Goal: Book appointment/travel/reservation

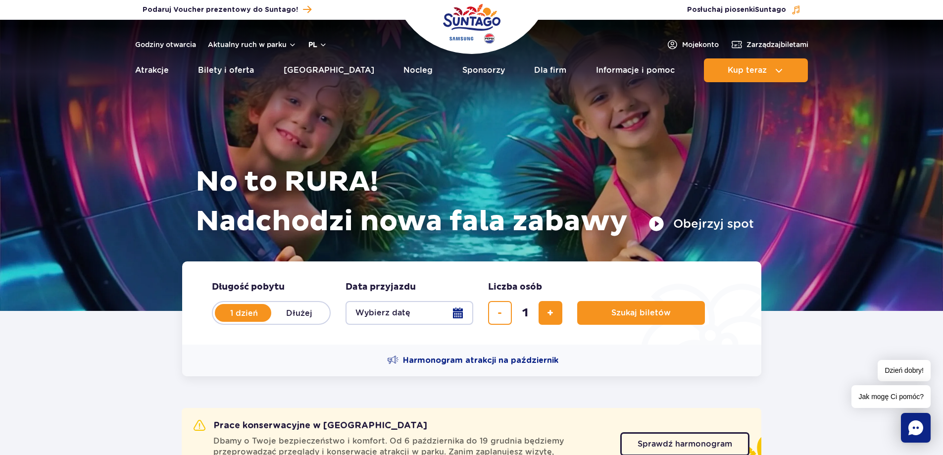
click at [323, 46] on button "pl" at bounding box center [317, 45] width 19 height 10
click at [331, 85] on span "EN" at bounding box center [333, 86] width 10 height 10
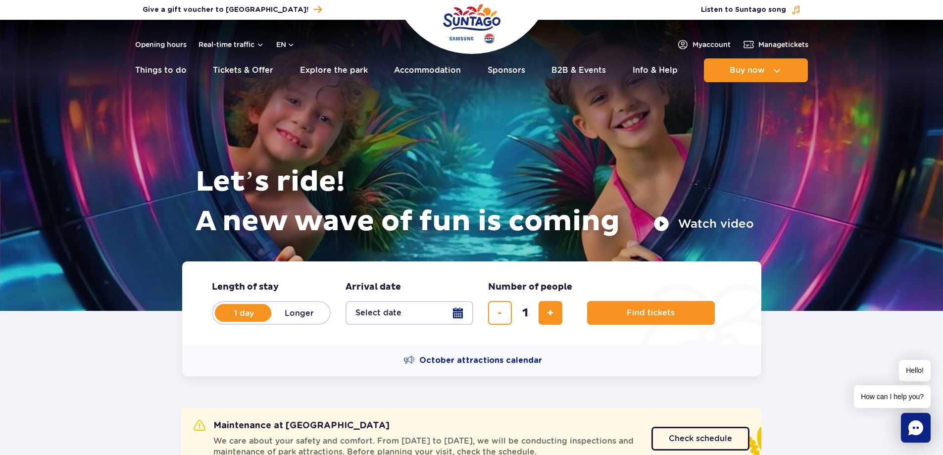
click at [289, 309] on label "Longer" at bounding box center [299, 312] width 56 height 21
click at [282, 321] on input "Longer" at bounding box center [276, 322] width 11 height 2
radio input "false"
radio input "true"
click at [256, 311] on label "1 day" at bounding box center [244, 312] width 56 height 21
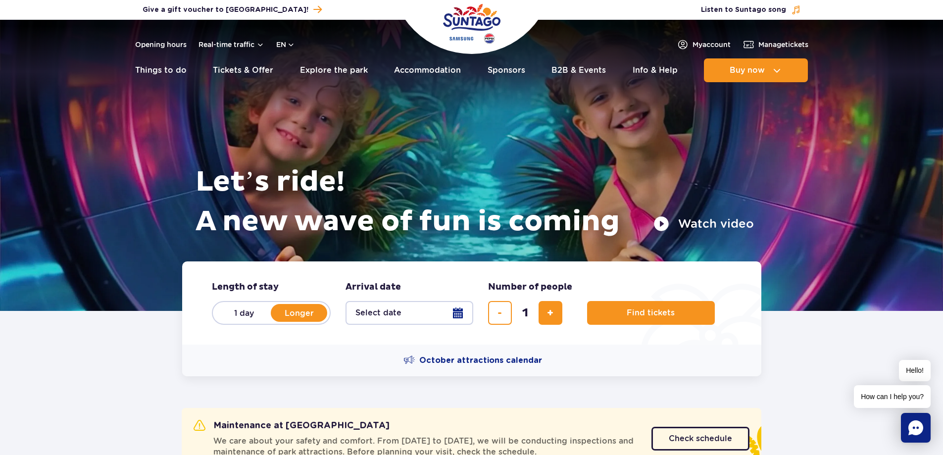
click at [227, 321] on input "1 day" at bounding box center [221, 322] width 11 height 2
click at [296, 306] on label "Longer" at bounding box center [299, 312] width 56 height 21
click at [282, 321] on input "Longer" at bounding box center [276, 322] width 11 height 2
radio input "false"
radio input "true"
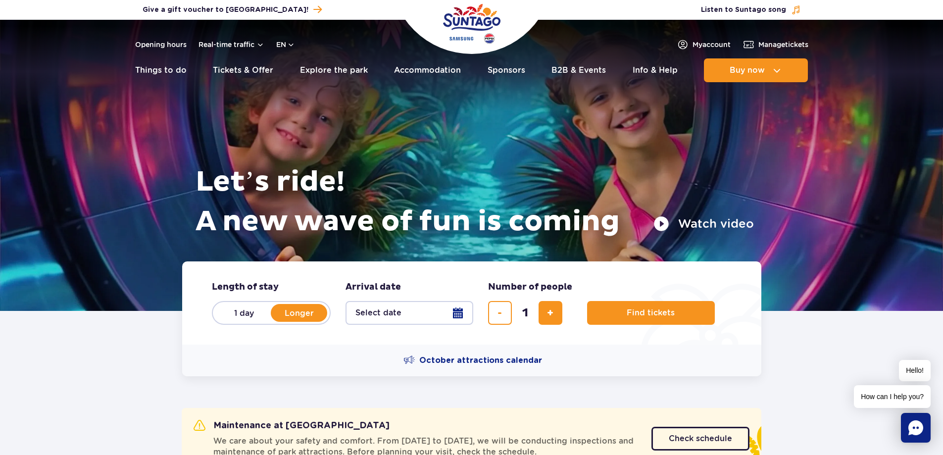
click at [384, 310] on button "Select date" at bounding box center [409, 313] width 128 height 24
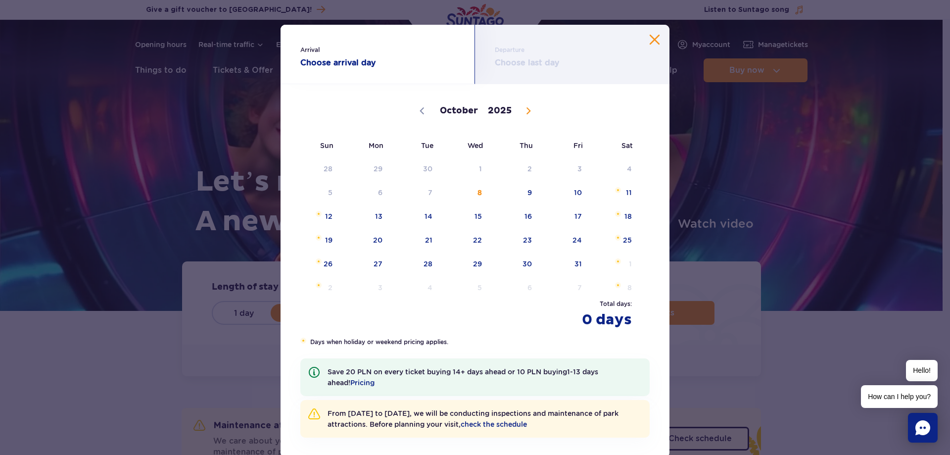
click at [840, 341] on div "Arrival Choose arrival day Departure Choose last day October November December …" at bounding box center [475, 227] width 950 height 455
click at [650, 38] on button "Close calendar" at bounding box center [655, 40] width 10 height 10
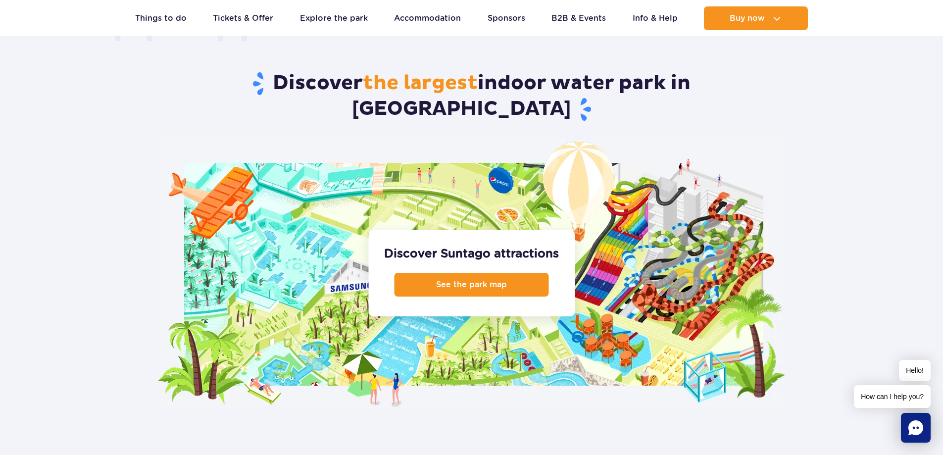
scroll to position [940, 0]
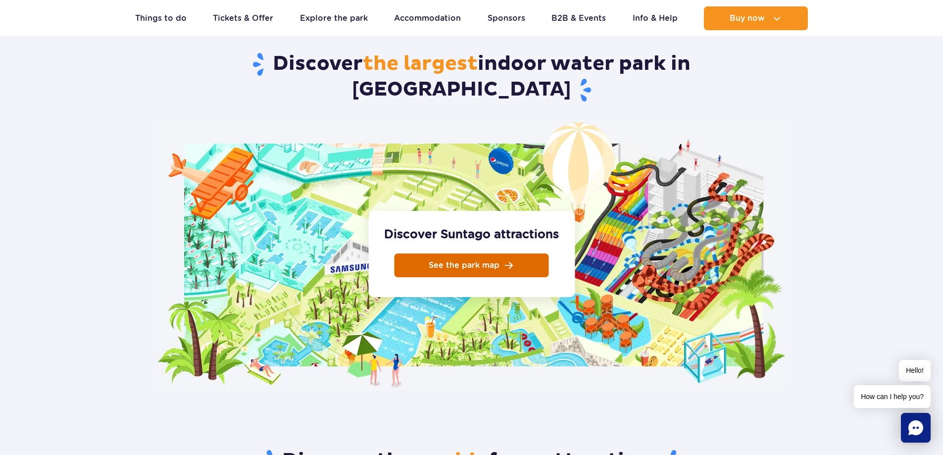
click at [427, 253] on link "See the park map" at bounding box center [471, 265] width 154 height 24
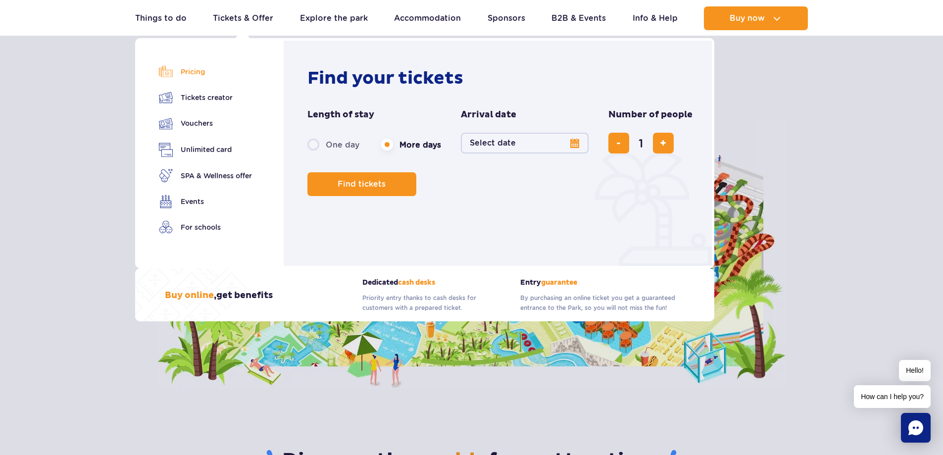
click at [197, 66] on link "Pricing" at bounding box center [205, 72] width 93 height 14
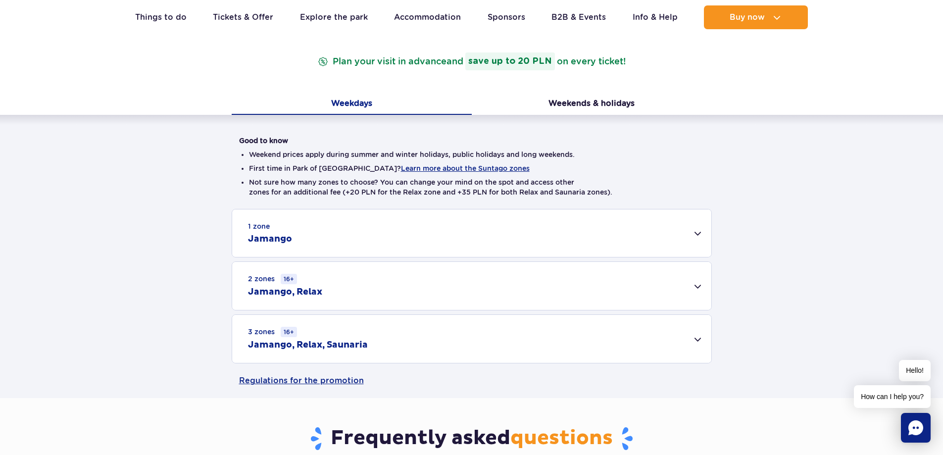
scroll to position [198, 0]
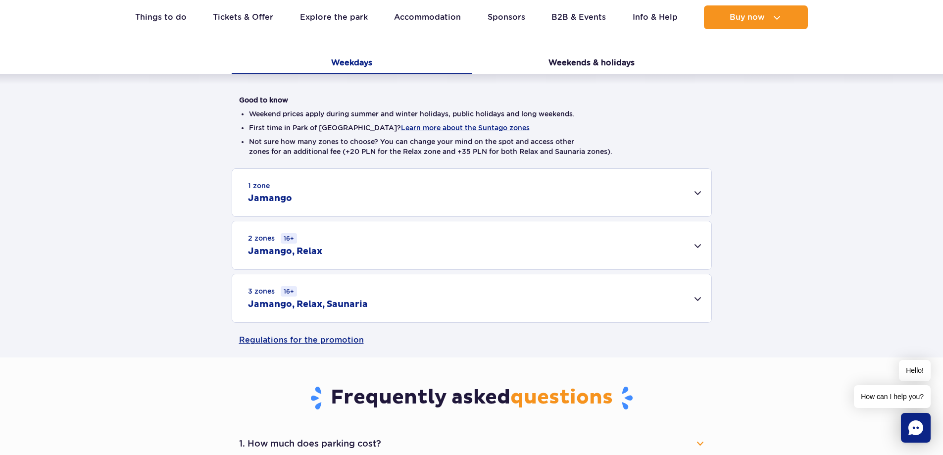
click at [422, 291] on div "3 zones 16+ Jamango, Relax, Saunaria" at bounding box center [471, 298] width 479 height 48
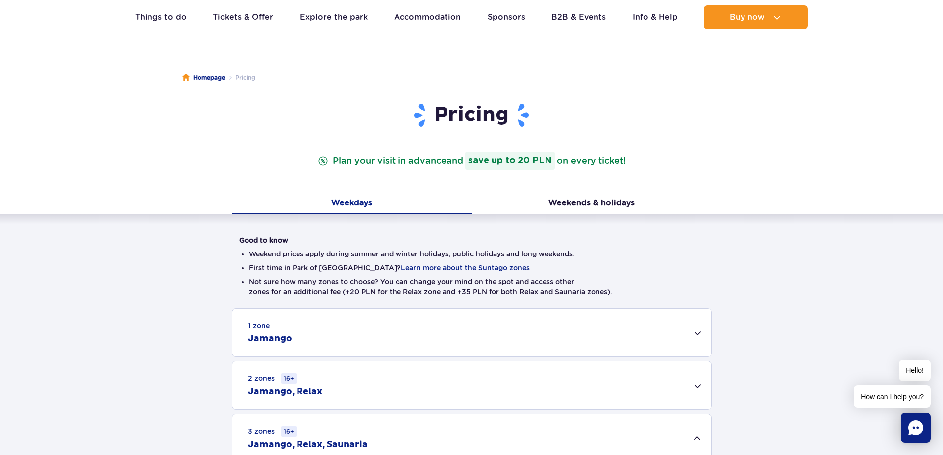
scroll to position [49, 0]
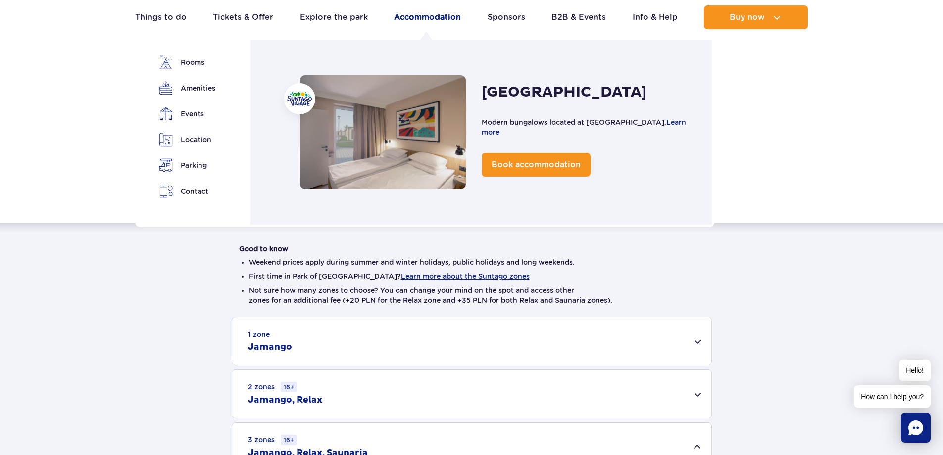
click at [441, 11] on link "Accommodation" at bounding box center [427, 17] width 67 height 24
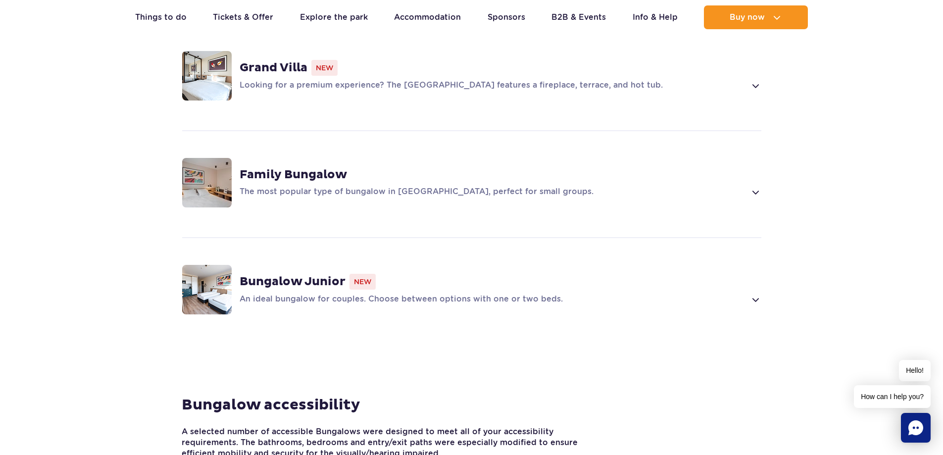
scroll to position [841, 0]
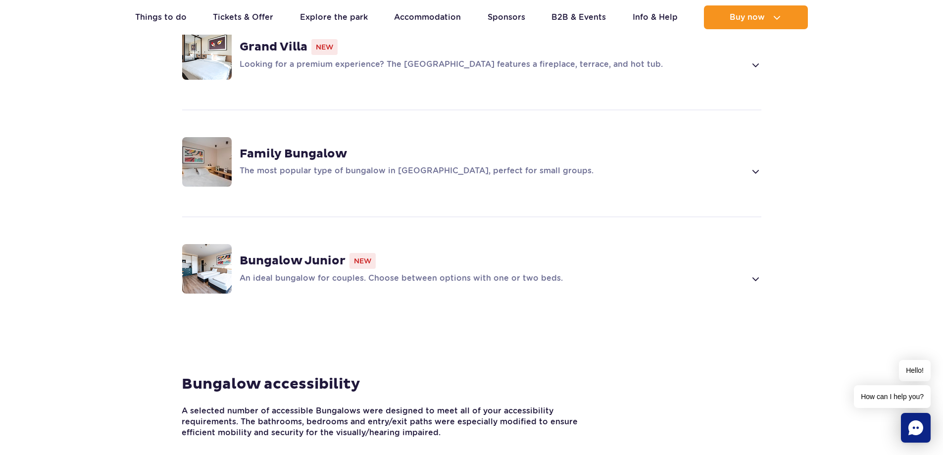
click at [507, 146] on div "Family Bungalow The most popular type of bungalow in Suntago Village, perfect f…" at bounding box center [499, 161] width 521 height 31
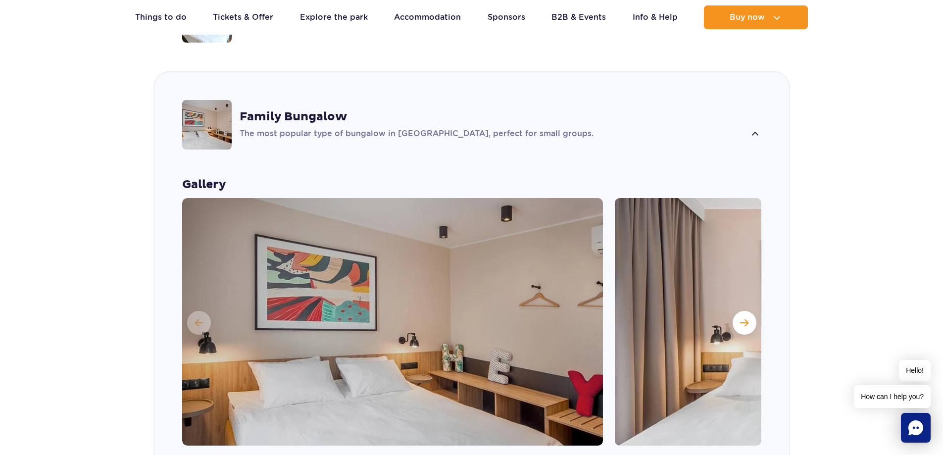
scroll to position [883, 0]
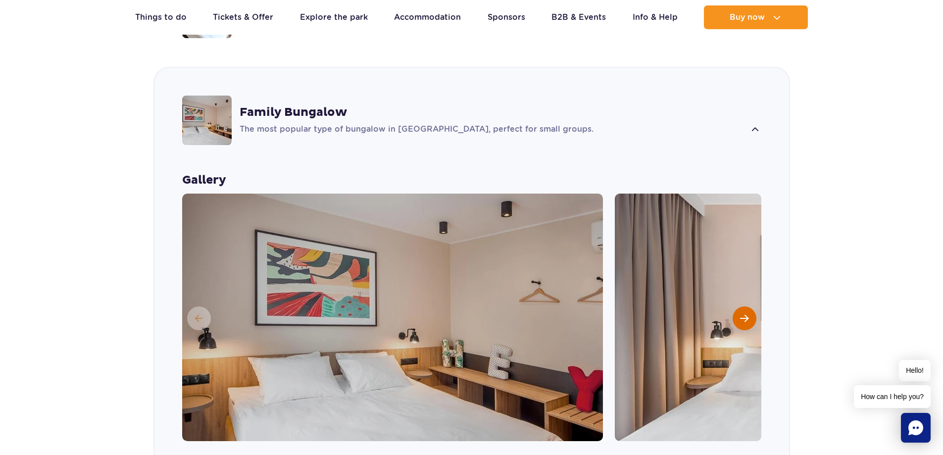
click at [749, 306] on button "Next slide" at bounding box center [744, 318] width 24 height 24
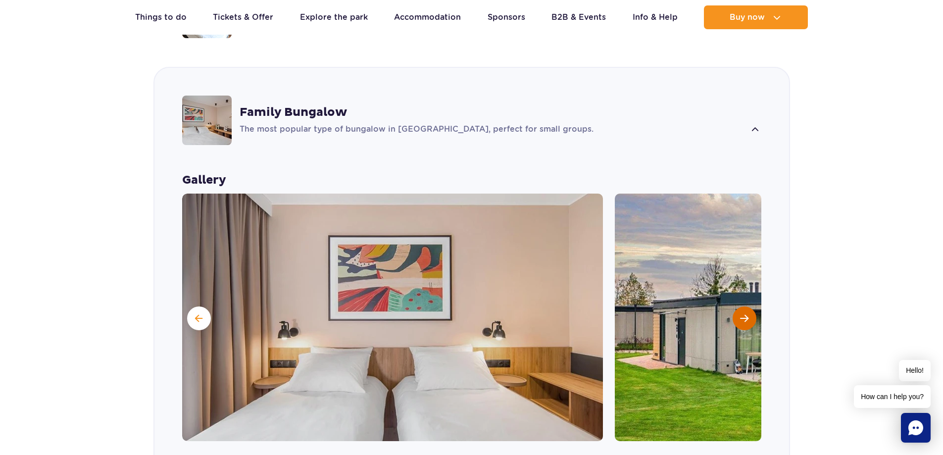
click at [749, 306] on button "Next slide" at bounding box center [744, 318] width 24 height 24
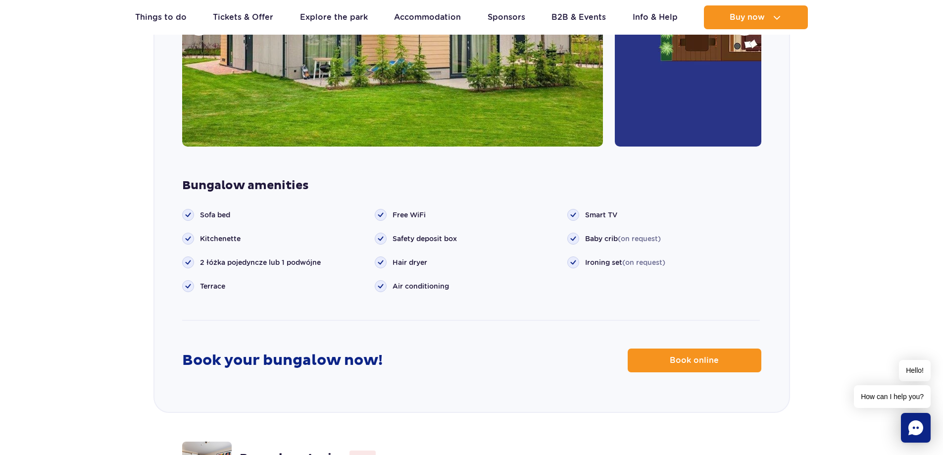
scroll to position [1179, 0]
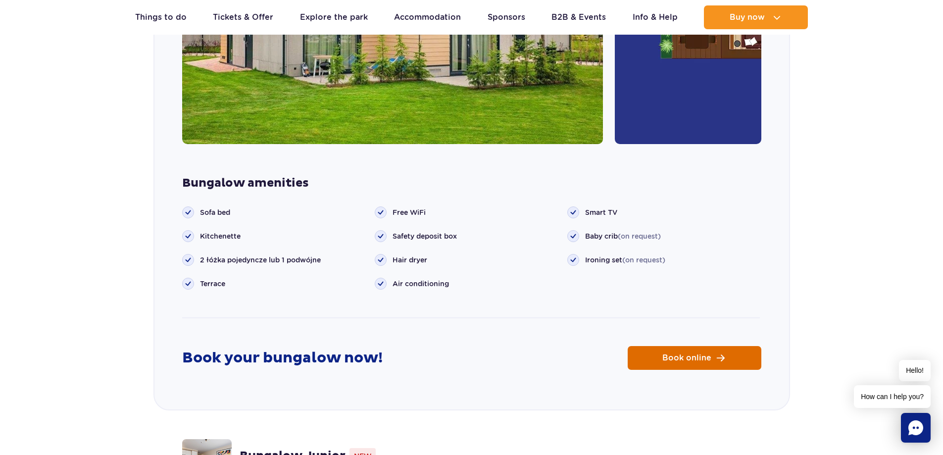
click at [722, 346] on link "Book online" at bounding box center [694, 358] width 134 height 24
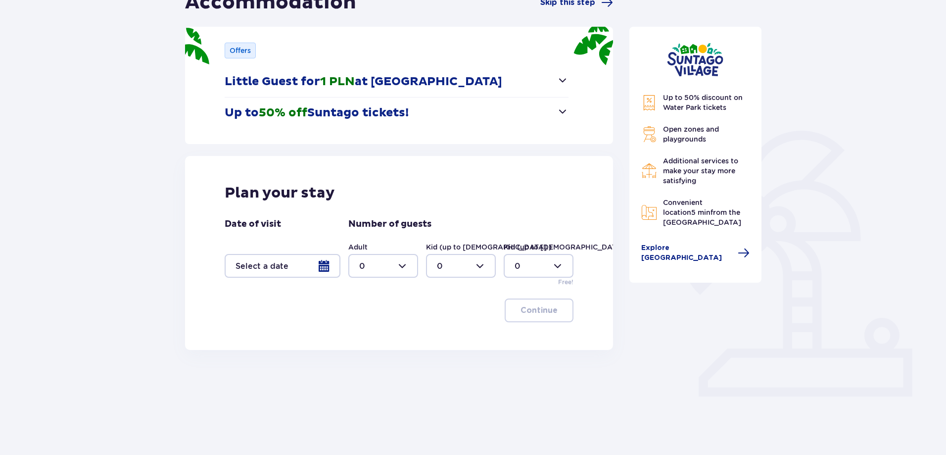
click at [409, 110] on p "Up to 50% off Suntago tickets!" at bounding box center [317, 112] width 184 height 15
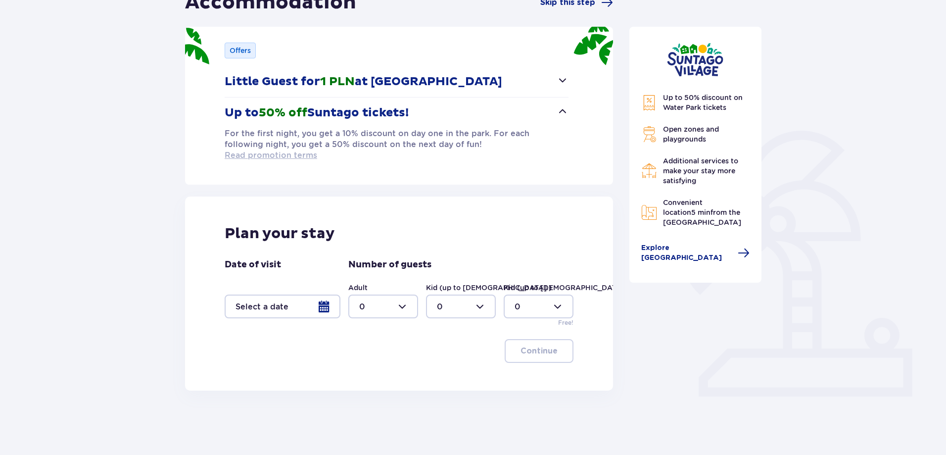
click at [317, 150] on span "Read promotion terms" at bounding box center [271, 155] width 93 height 11
click at [280, 294] on div at bounding box center [283, 306] width 116 height 24
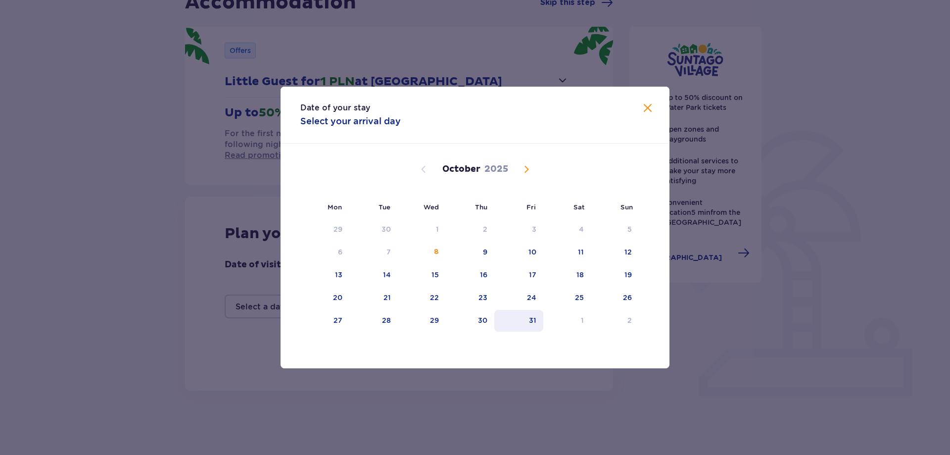
click at [527, 319] on div "31" at bounding box center [518, 321] width 49 height 22
click at [520, 314] on div "31" at bounding box center [518, 321] width 49 height 22
click at [434, 326] on div "29" at bounding box center [422, 321] width 48 height 22
click at [521, 323] on div "31" at bounding box center [518, 321] width 49 height 22
type input "[DATE] - [DATE]"
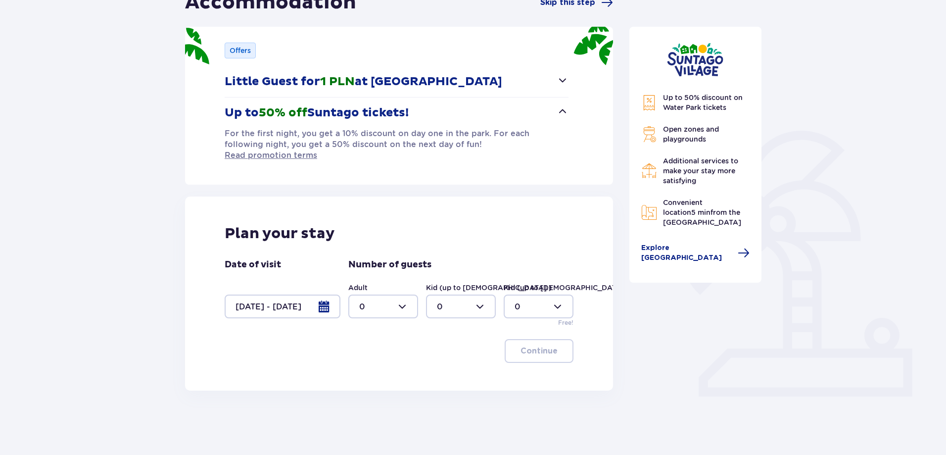
click at [398, 303] on div at bounding box center [383, 306] width 70 height 24
click at [390, 358] on span "2" at bounding box center [383, 367] width 68 height 21
type input "2"
click at [538, 354] on div "Plan your stay Date of visit [DATE] - [DATE] Number of guests Adult 2 Kid (up t…" at bounding box center [399, 293] width 428 height 194
click at [540, 345] on p "Continue" at bounding box center [538, 350] width 37 height 11
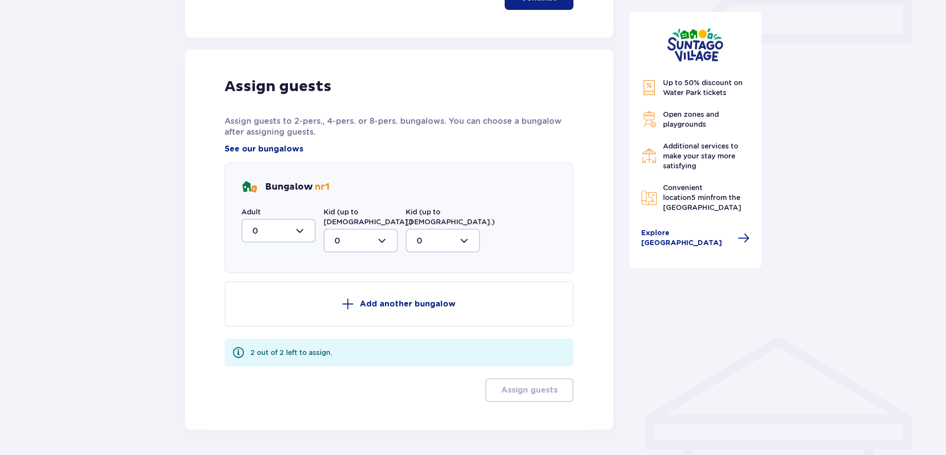
scroll to position [481, 0]
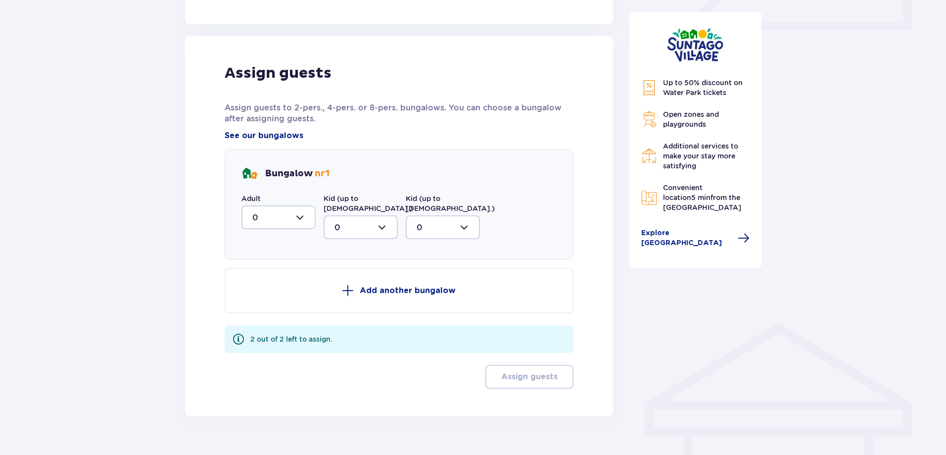
click at [309, 210] on div at bounding box center [278, 217] width 74 height 24
click at [306, 193] on div "Adult 0" at bounding box center [278, 211] width 74 height 36
click at [269, 211] on div at bounding box center [278, 217] width 74 height 24
click at [262, 283] on div "2" at bounding box center [278, 288] width 52 height 11
type input "2"
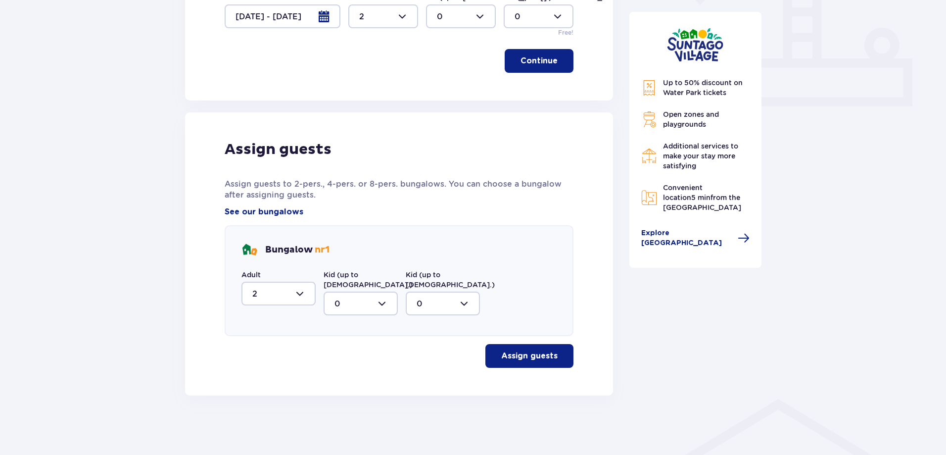
scroll to position [384, 0]
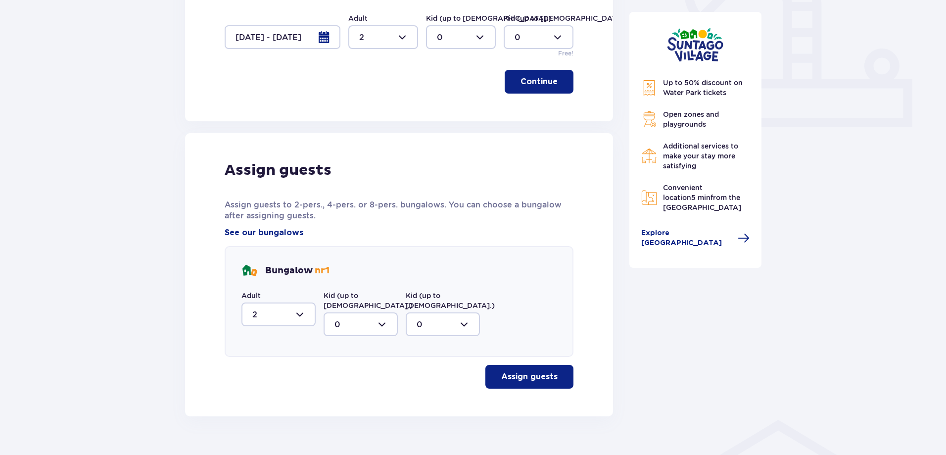
click at [343, 312] on div at bounding box center [361, 324] width 74 height 24
click at [347, 312] on div at bounding box center [361, 324] width 74 height 24
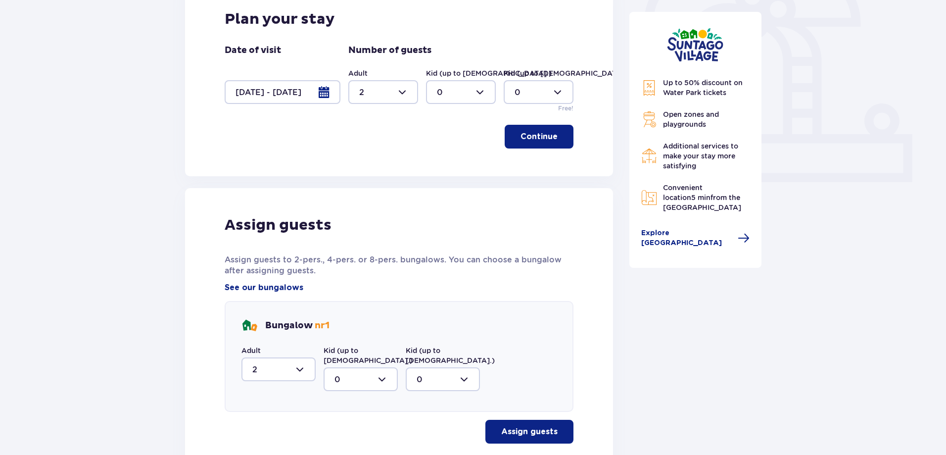
scroll to position [137, 0]
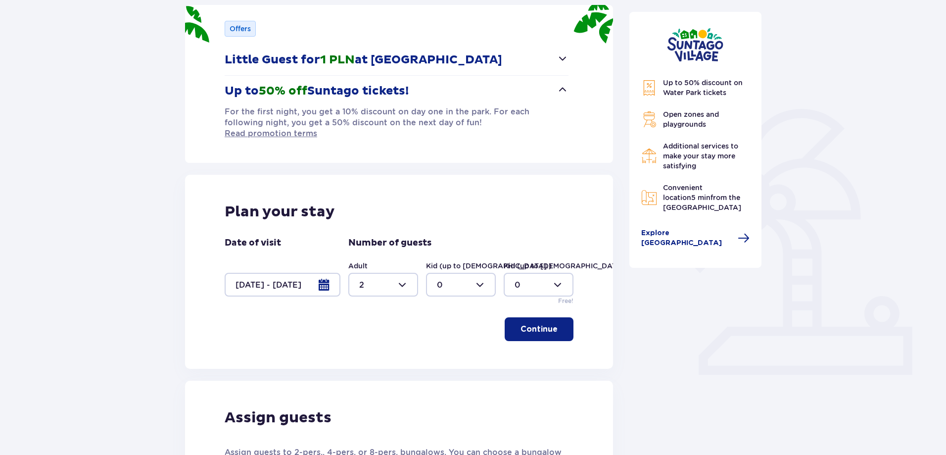
click at [520, 324] on p "Continue" at bounding box center [538, 329] width 37 height 11
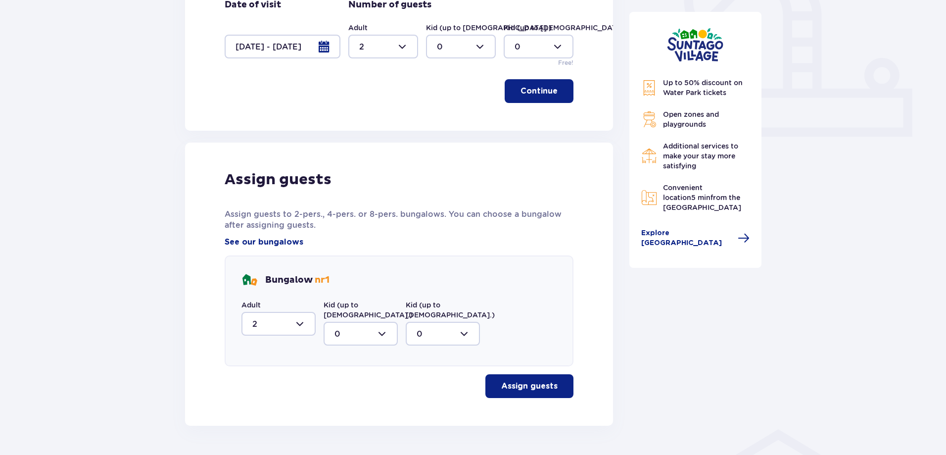
scroll to position [384, 0]
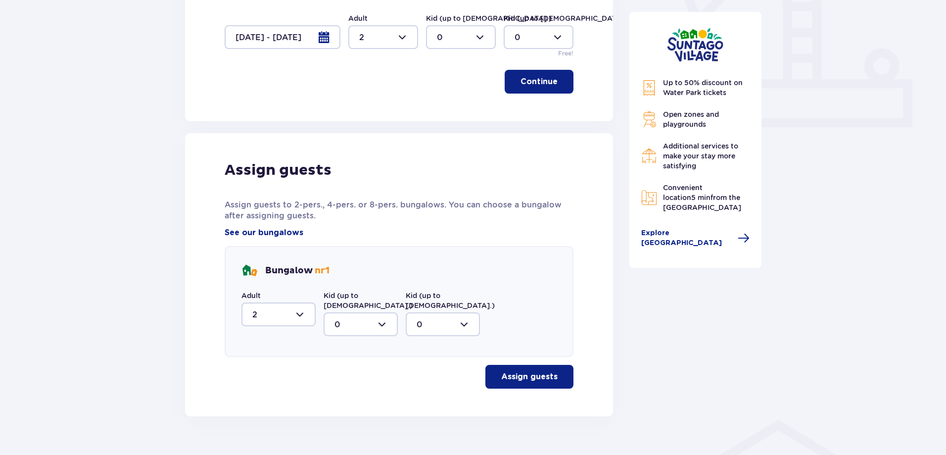
click at [512, 371] on p "Assign guests" at bounding box center [529, 376] width 56 height 11
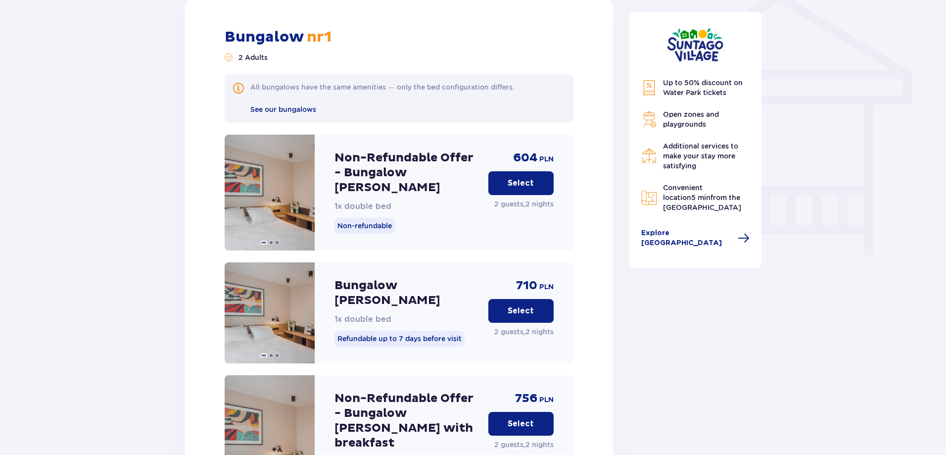
scroll to position [808, 0]
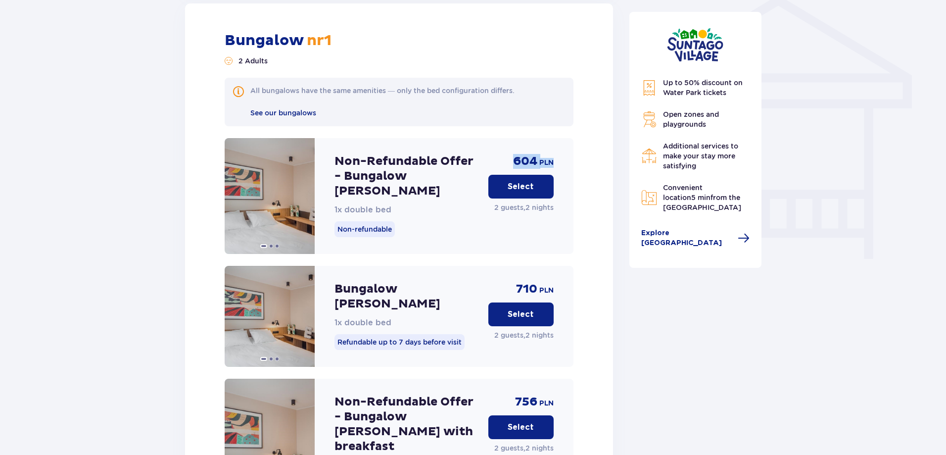
drag, startPoint x: 513, startPoint y: 140, endPoint x: 552, endPoint y: 138, distance: 38.6
click at [552, 154] on div "604 PLN" at bounding box center [533, 161] width 41 height 15
click at [504, 175] on button "Select" at bounding box center [520, 187] width 65 height 24
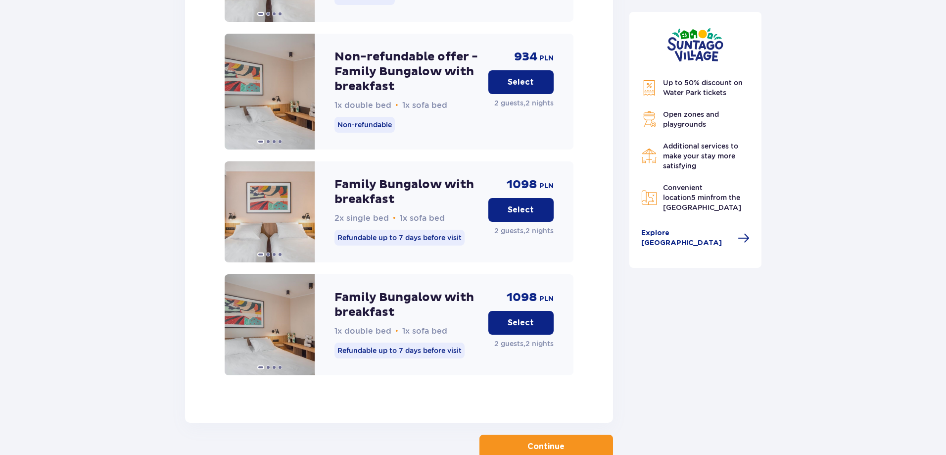
scroll to position [1982, 0]
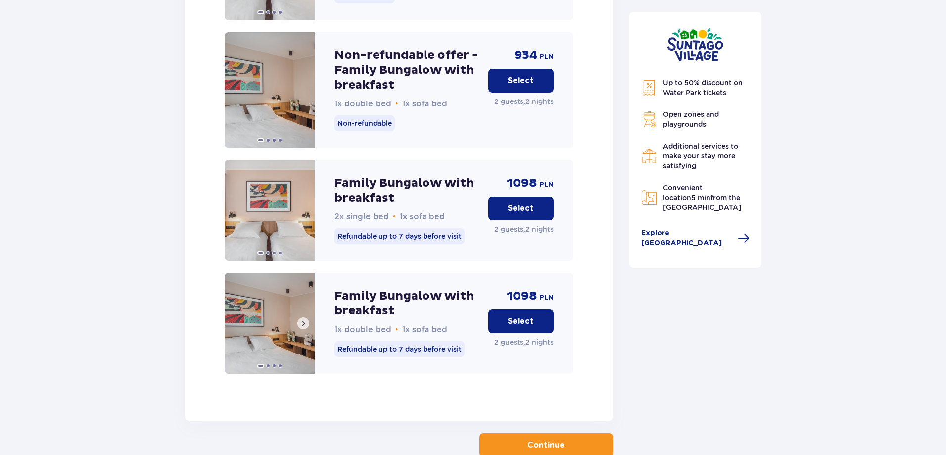
click at [301, 317] on button at bounding box center [303, 323] width 12 height 12
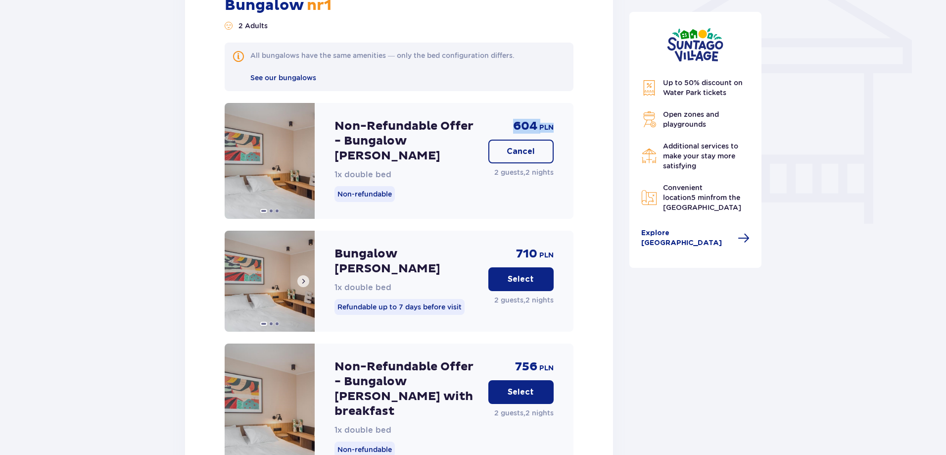
scroll to position [844, 0]
click at [407, 153] on div "Non-Refundable Offer - Bungalow [PERSON_NAME] 1x double bed" at bounding box center [407, 148] width 146 height 61
click at [300, 156] on span at bounding box center [303, 160] width 8 height 8
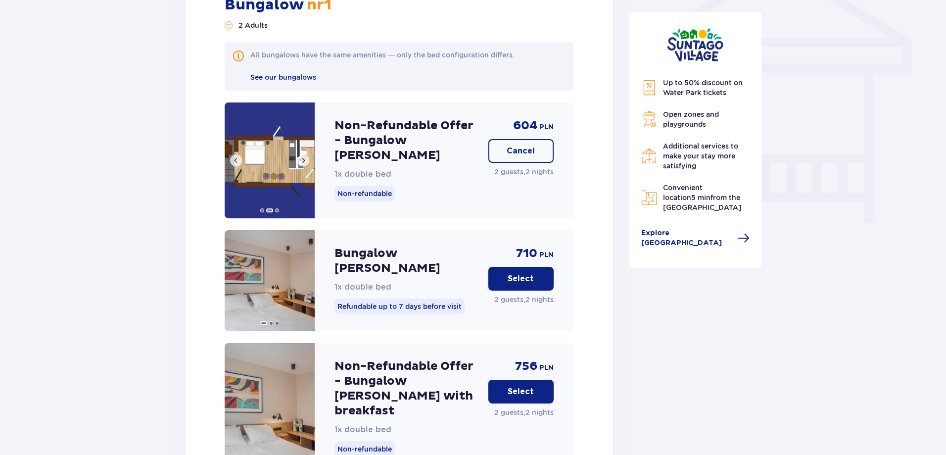
click at [301, 156] on span at bounding box center [303, 160] width 8 height 8
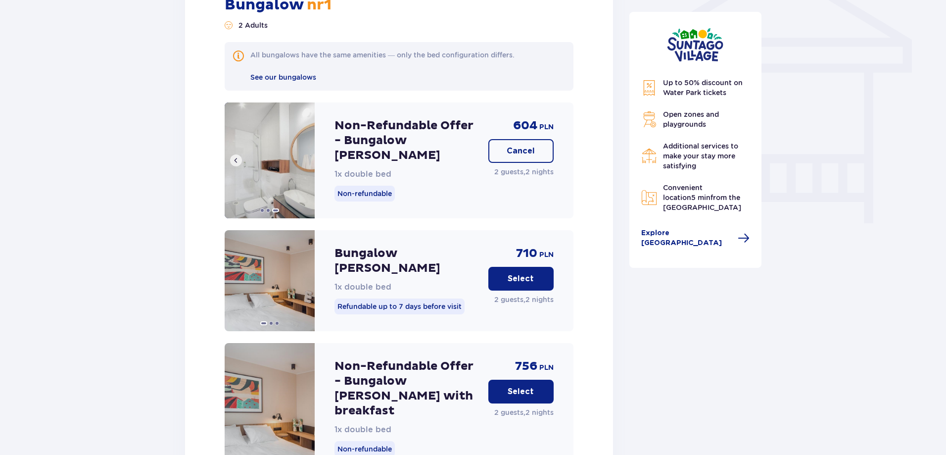
click at [301, 141] on img at bounding box center [270, 160] width 90 height 116
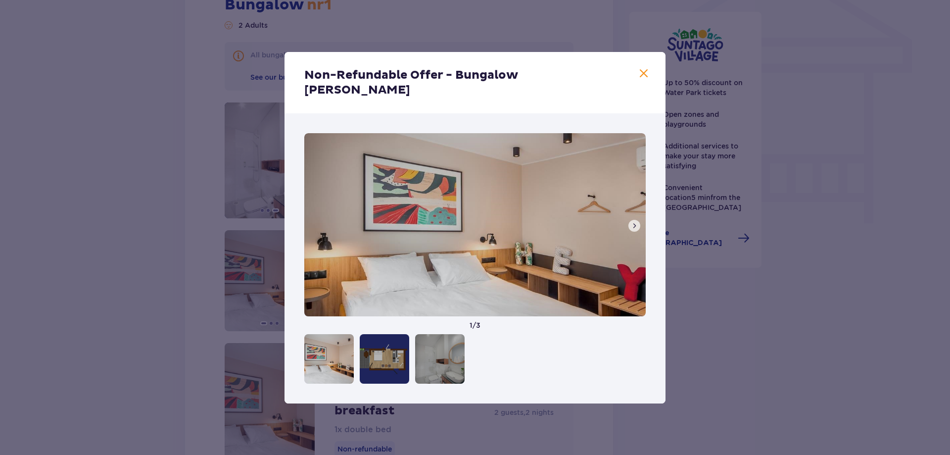
click at [251, 143] on div "Non-Refundable Offer - Bungalow [PERSON_NAME] 1 / 3" at bounding box center [475, 227] width 950 height 455
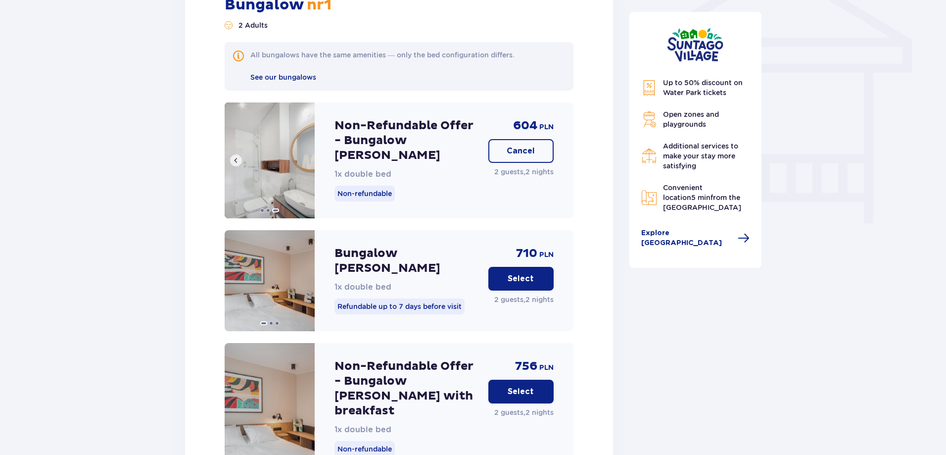
click at [236, 156] on span at bounding box center [236, 160] width 8 height 8
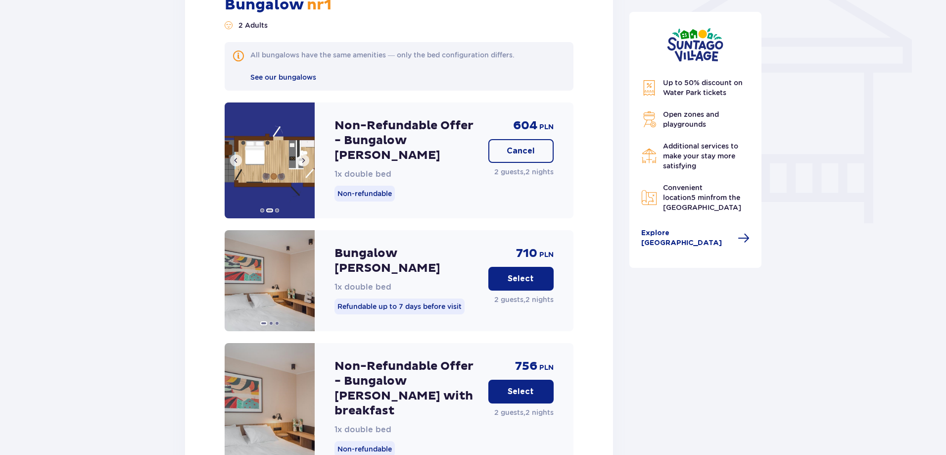
click at [236, 156] on span at bounding box center [236, 160] width 8 height 8
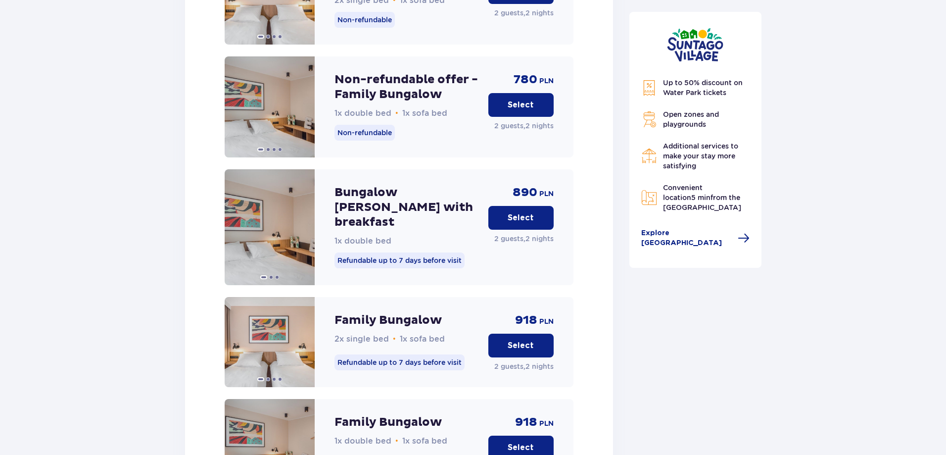
scroll to position [1438, 0]
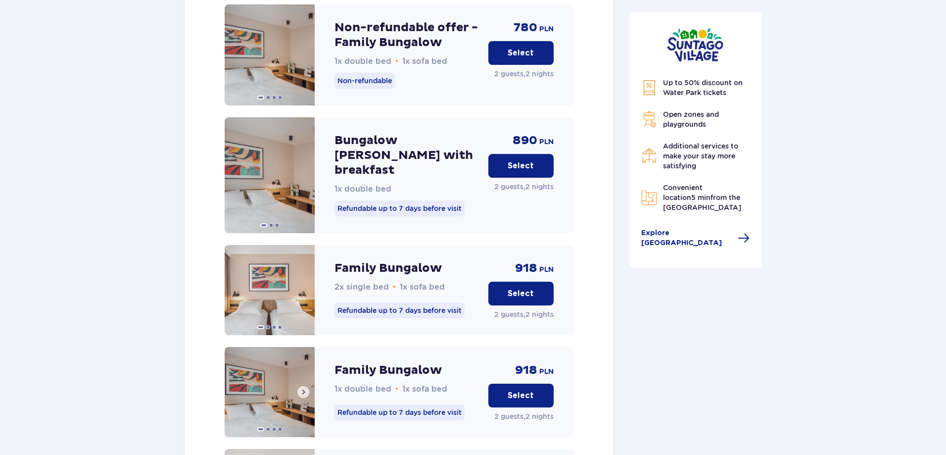
click at [302, 386] on button at bounding box center [303, 392] width 12 height 12
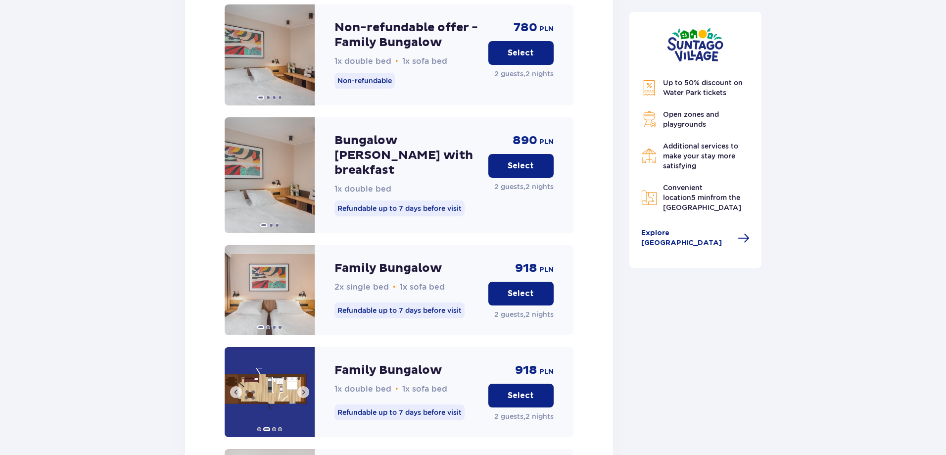
click at [302, 386] on button at bounding box center [303, 392] width 12 height 12
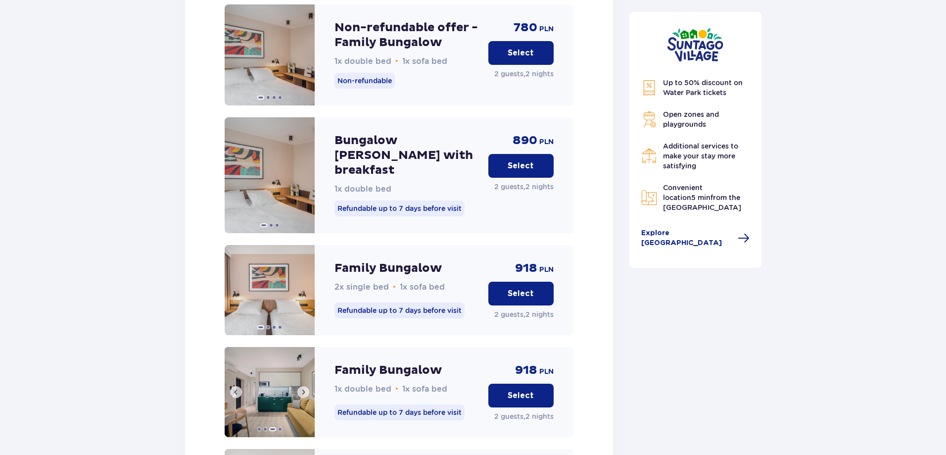
click at [302, 386] on button at bounding box center [303, 392] width 12 height 12
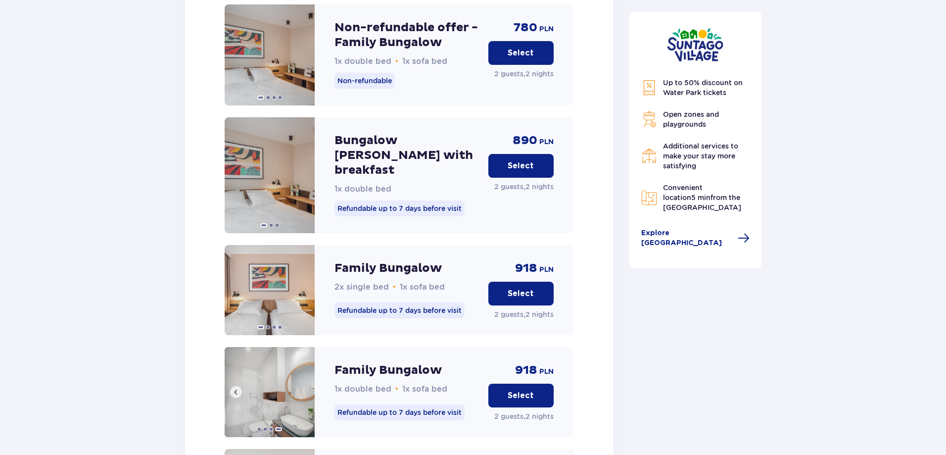
click at [236, 386] on button at bounding box center [236, 392] width 12 height 12
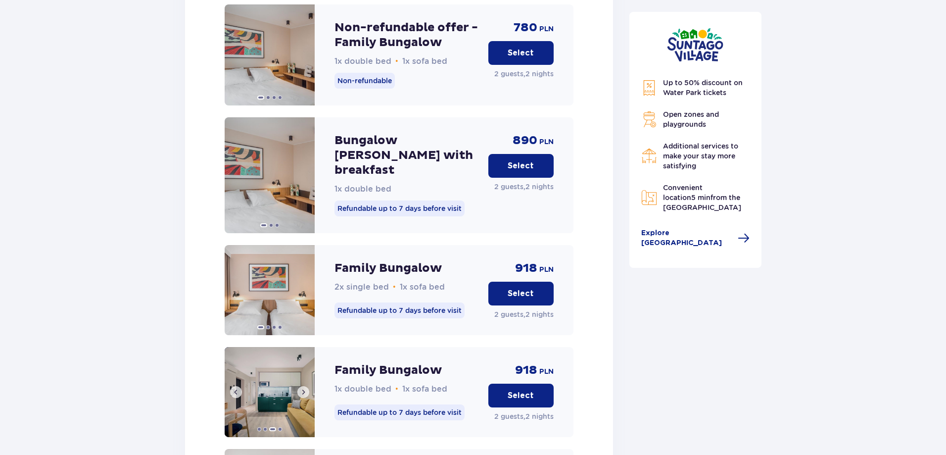
click at [236, 386] on button at bounding box center [236, 392] width 12 height 12
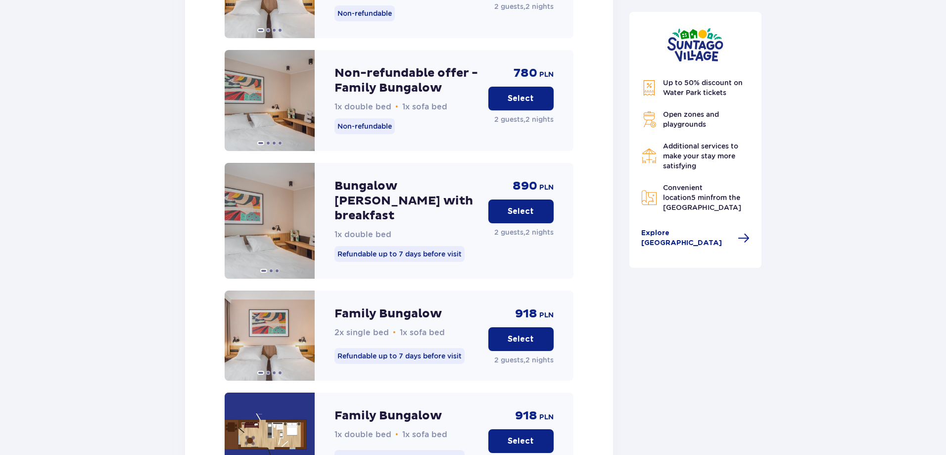
scroll to position [1388, 0]
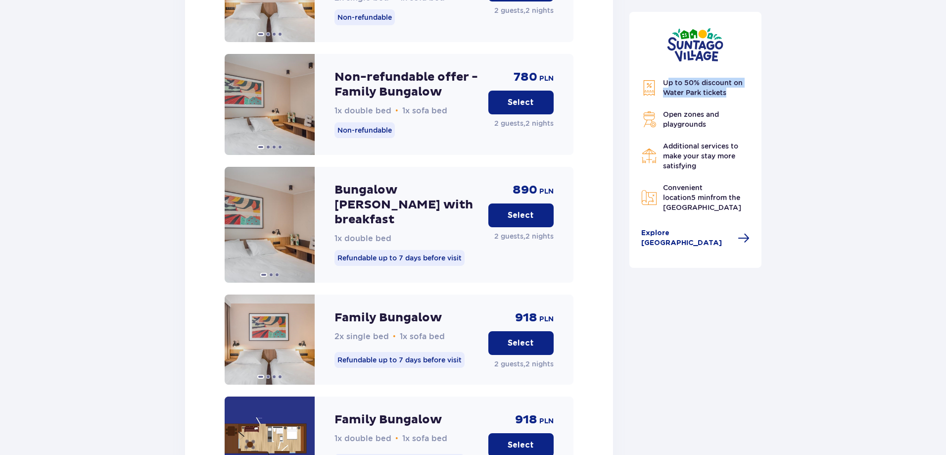
drag, startPoint x: 666, startPoint y: 79, endPoint x: 737, endPoint y: 90, distance: 71.1
click at [737, 90] on p "Up to 50% discount on Water Park tickets" at bounding box center [706, 88] width 87 height 20
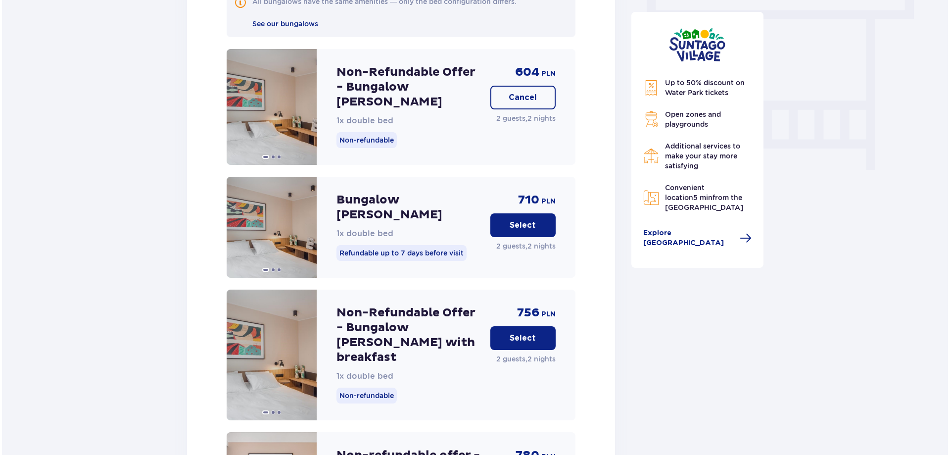
scroll to position [940, 0]
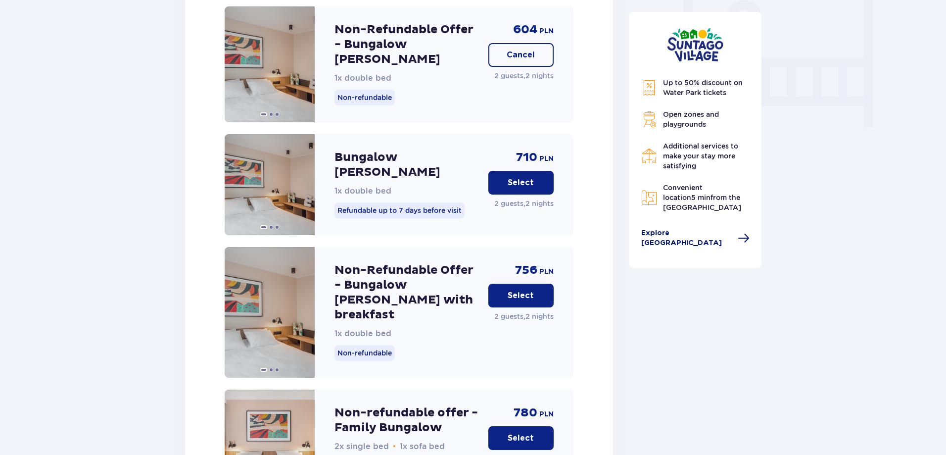
click at [686, 237] on span "Explore [GEOGRAPHIC_DATA]" at bounding box center [686, 238] width 91 height 20
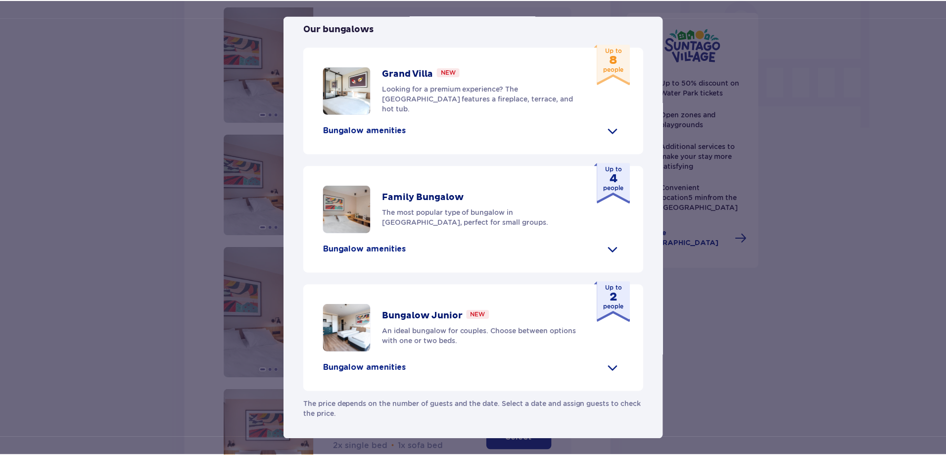
scroll to position [346, 0]
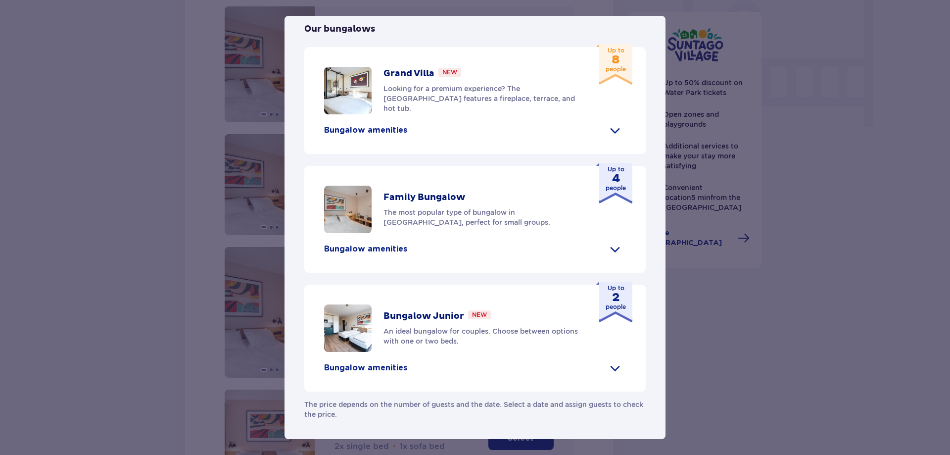
click at [777, 83] on div "[GEOGRAPHIC_DATA] [GEOGRAPHIC_DATA] is the perfect place for fans tropical clim…" at bounding box center [475, 227] width 950 height 455
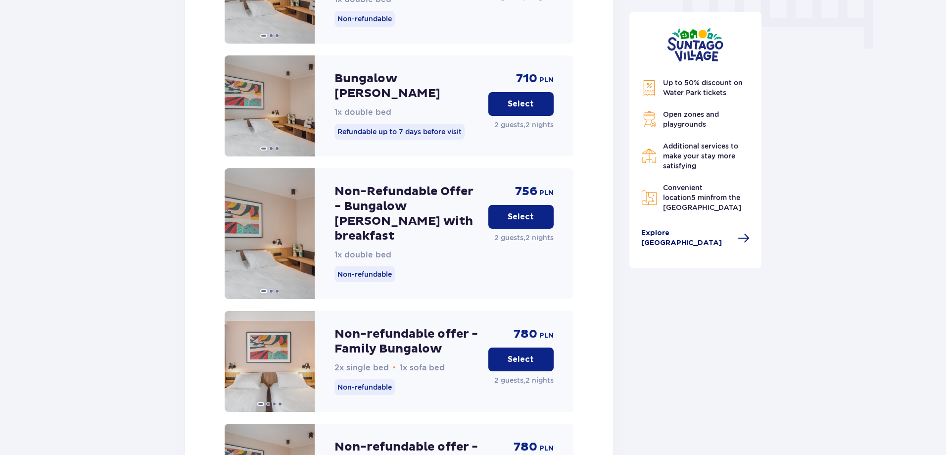
scroll to position [1088, 0]
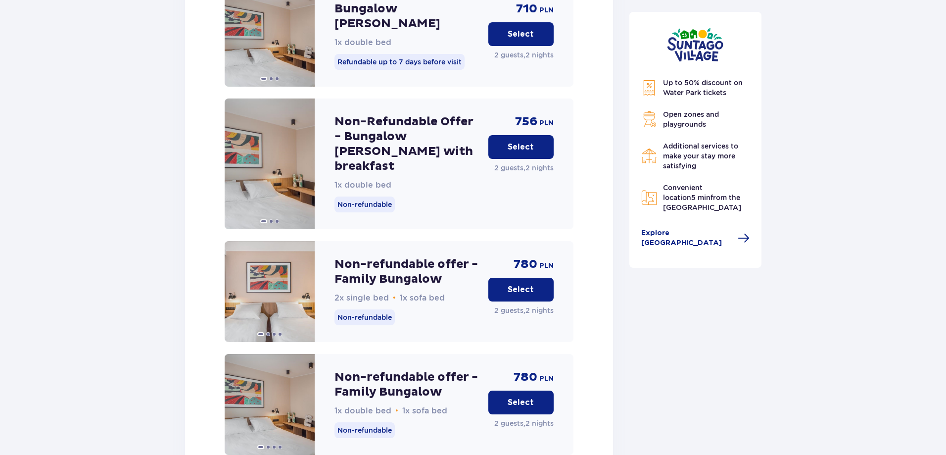
click at [689, 200] on span "Convenient location 5 min from the [GEOGRAPHIC_DATA]" at bounding box center [702, 198] width 78 height 28
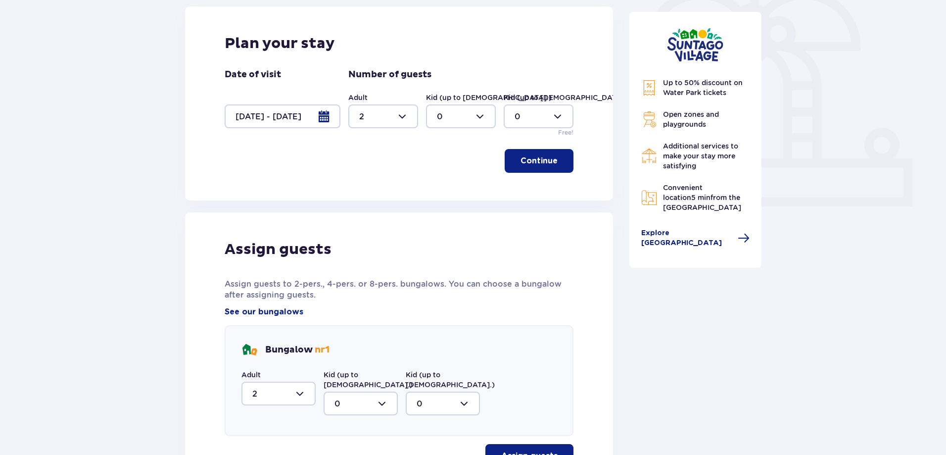
scroll to position [346, 0]
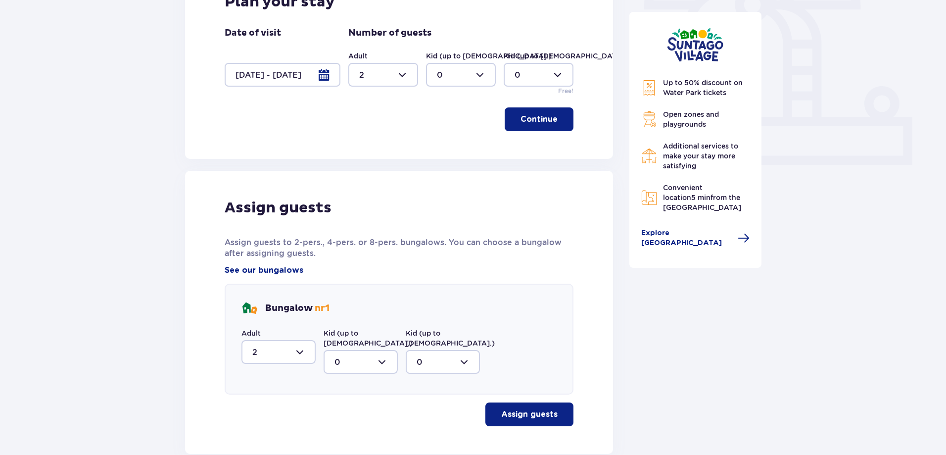
click at [549, 402] on button "Assign guests" at bounding box center [529, 414] width 88 height 24
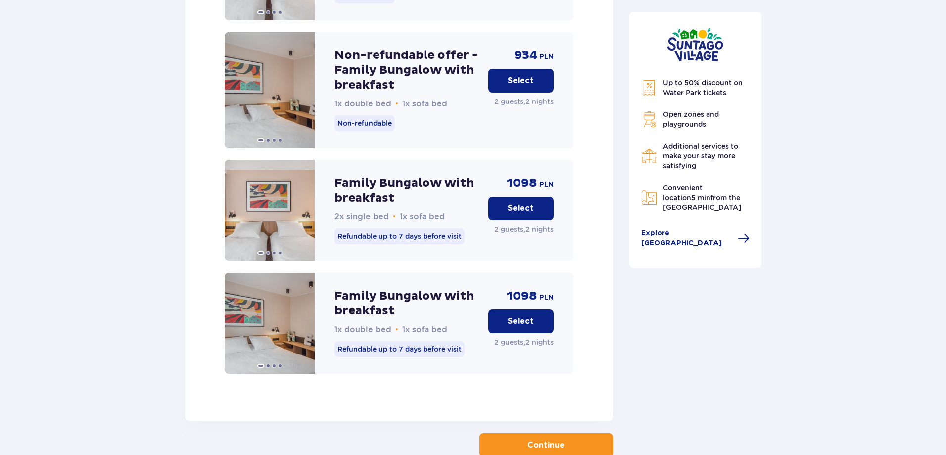
click at [571, 439] on span "button" at bounding box center [567, 445] width 12 height 12
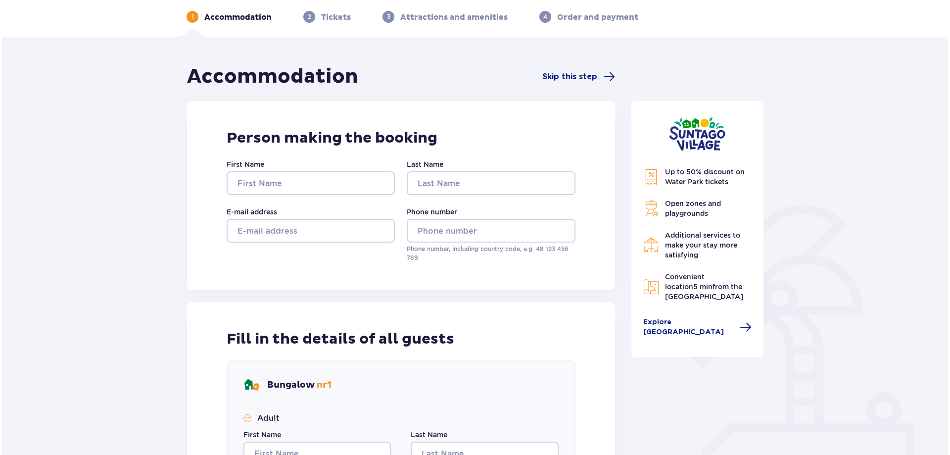
scroll to position [25, 0]
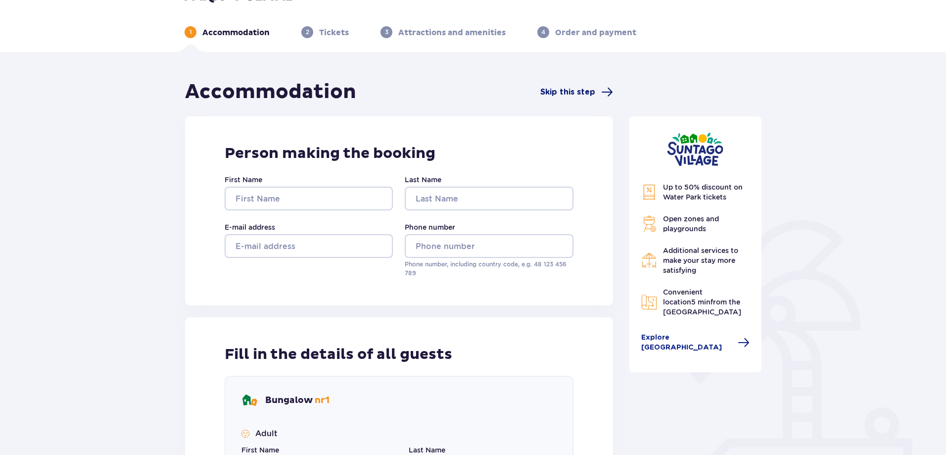
click at [576, 91] on span "Skip this step" at bounding box center [567, 92] width 55 height 11
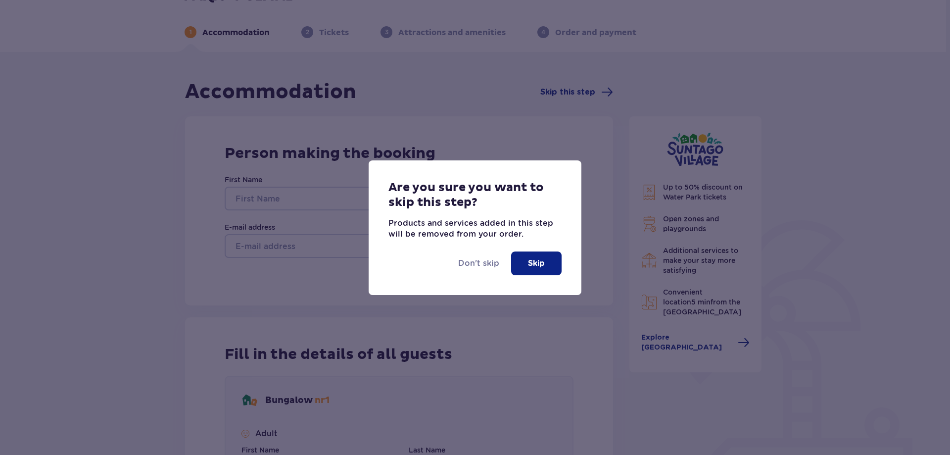
click at [529, 262] on p "Skip" at bounding box center [536, 263] width 17 height 11
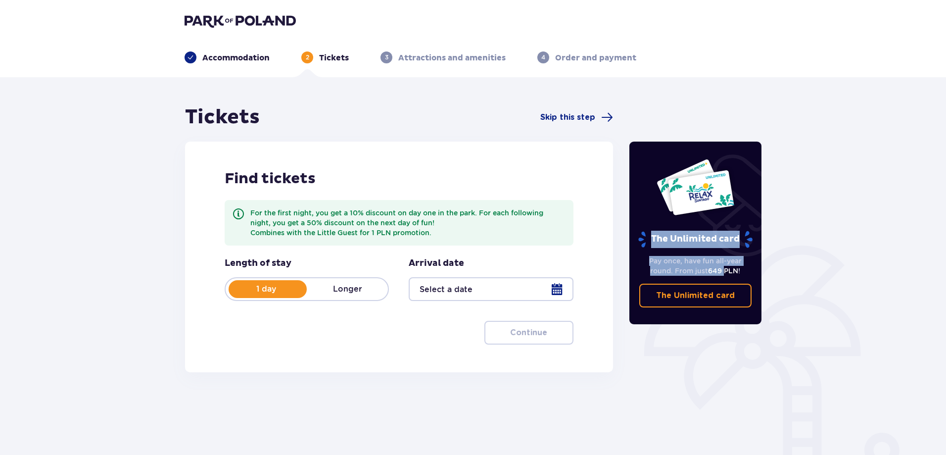
drag, startPoint x: 648, startPoint y: 234, endPoint x: 727, endPoint y: 269, distance: 86.6
click at [727, 269] on div "The Unlimited card Pay once, have fun all-year round. From just 649 PLN ! The U…" at bounding box center [695, 232] width 133 height 183
click at [727, 269] on span "649 PLN" at bounding box center [723, 271] width 30 height 8
drag, startPoint x: 747, startPoint y: 269, endPoint x: 661, endPoint y: 239, distance: 91.1
click at [661, 239] on div "The Unlimited card Pay once, have fun all-year round. From just 649 PLN ! The U…" at bounding box center [695, 232] width 133 height 183
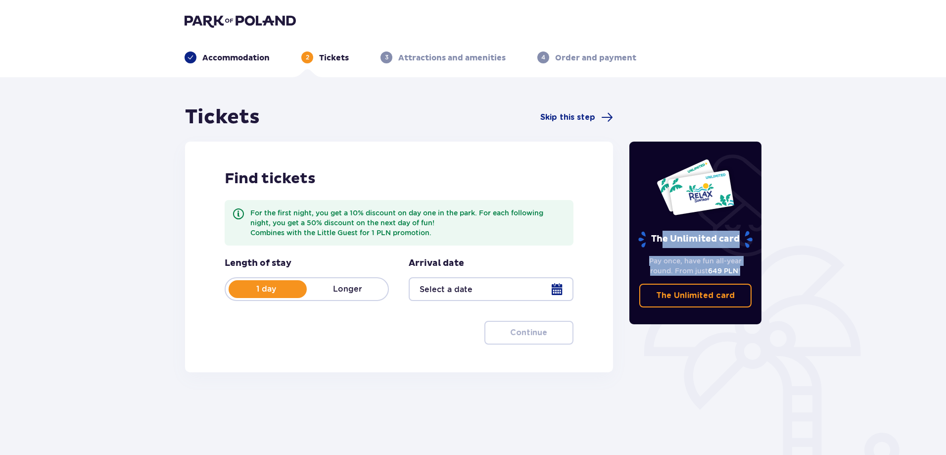
click at [687, 199] on img at bounding box center [695, 186] width 79 height 57
click at [688, 250] on div "Pay once, have fun all-year round. From just 649 PLN ! The Unlimited card" at bounding box center [695, 277] width 133 height 59
click at [340, 291] on p "Longer" at bounding box center [347, 288] width 81 height 11
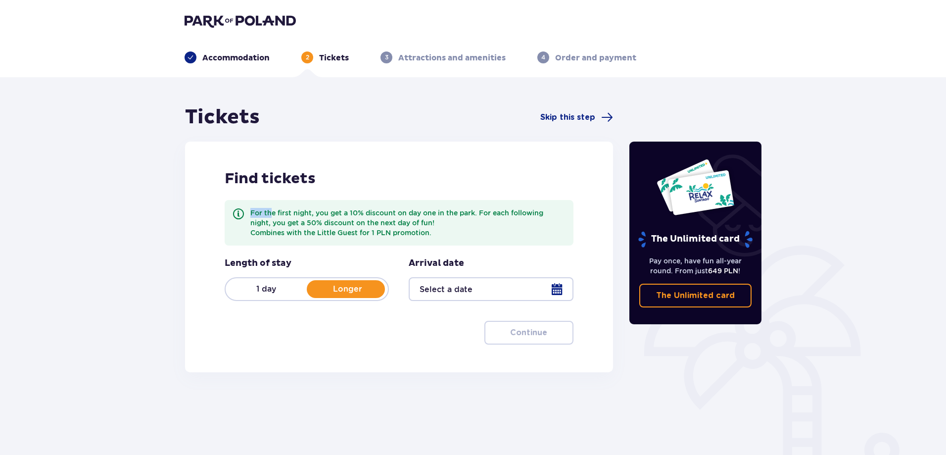
drag, startPoint x: 252, startPoint y: 213, endPoint x: 270, endPoint y: 213, distance: 17.8
click at [270, 213] on div "For the first night, you get a 10% discount on day one in the park. For each fo…" at bounding box center [407, 223] width 315 height 30
click at [276, 284] on p "1 day" at bounding box center [266, 288] width 81 height 11
click at [326, 212] on div "For the first night, you get a 10% discount on day one in the park. For each fo…" at bounding box center [407, 223] width 315 height 30
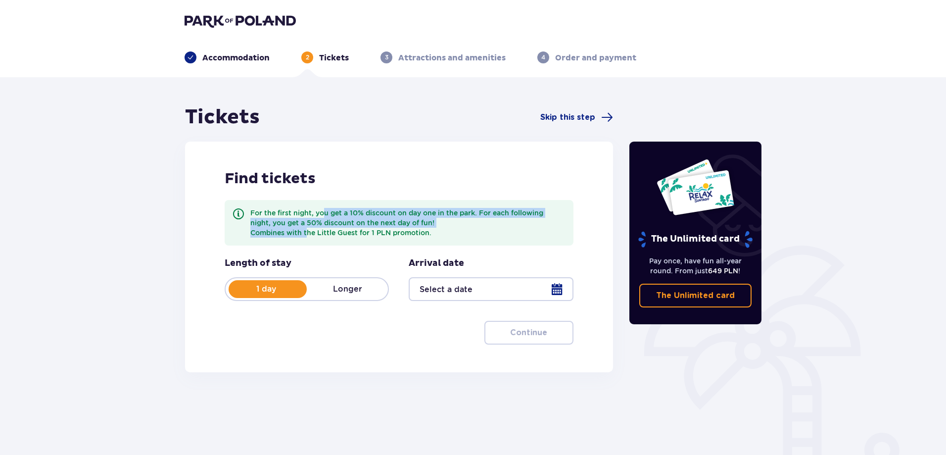
drag, startPoint x: 326, startPoint y: 217, endPoint x: 309, endPoint y: 233, distance: 23.4
click at [309, 233] on div "For the first night, you get a 10% discount on day one in the park. For each fo…" at bounding box center [407, 223] width 315 height 30
click at [341, 287] on p "Longer" at bounding box center [347, 288] width 81 height 11
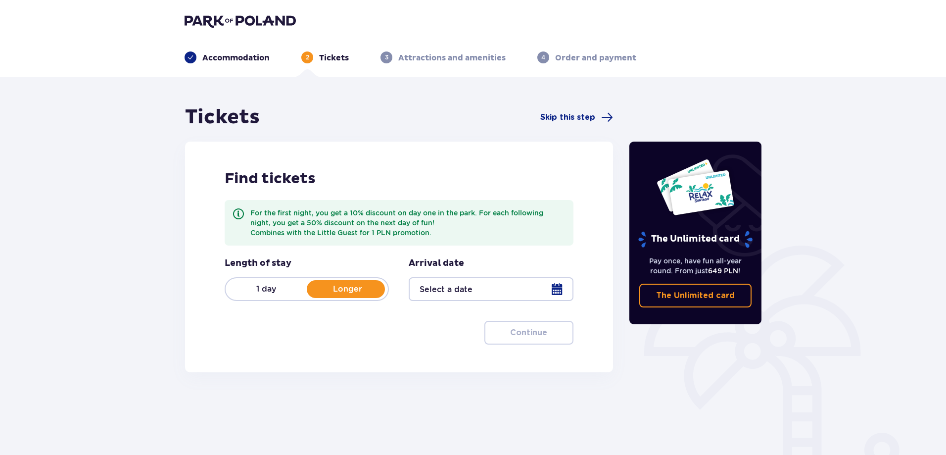
click at [508, 279] on div at bounding box center [491, 289] width 164 height 24
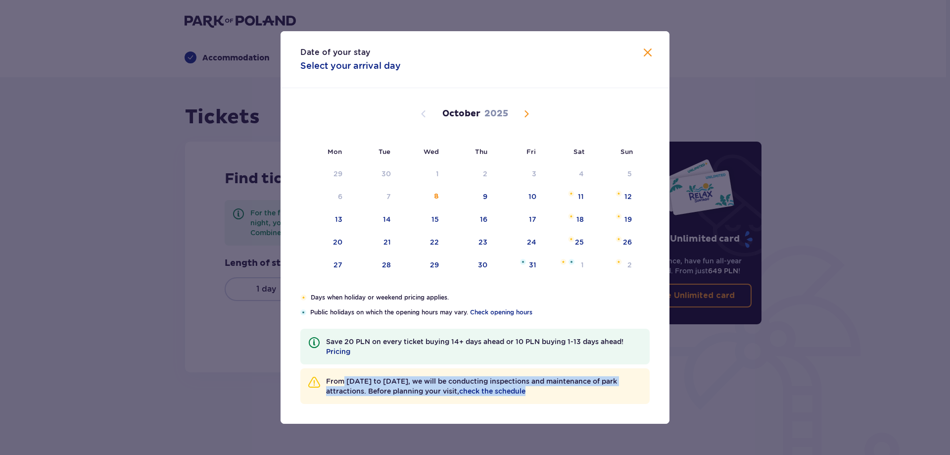
drag, startPoint x: 347, startPoint y: 381, endPoint x: 633, endPoint y: 390, distance: 286.1
click at [633, 390] on p "From [DATE] to [DATE], we will be conducting inspections and maintenance of par…" at bounding box center [484, 386] width 316 height 20
click at [620, 389] on p "From [DATE] to [DATE], we will be conducting inspections and maintenance of par…" at bounding box center [484, 386] width 316 height 20
click at [535, 116] on div "[DATE]" at bounding box center [475, 114] width 328 height 12
drag, startPoint x: 530, startPoint y: 116, endPoint x: 526, endPoint y: 111, distance: 6.3
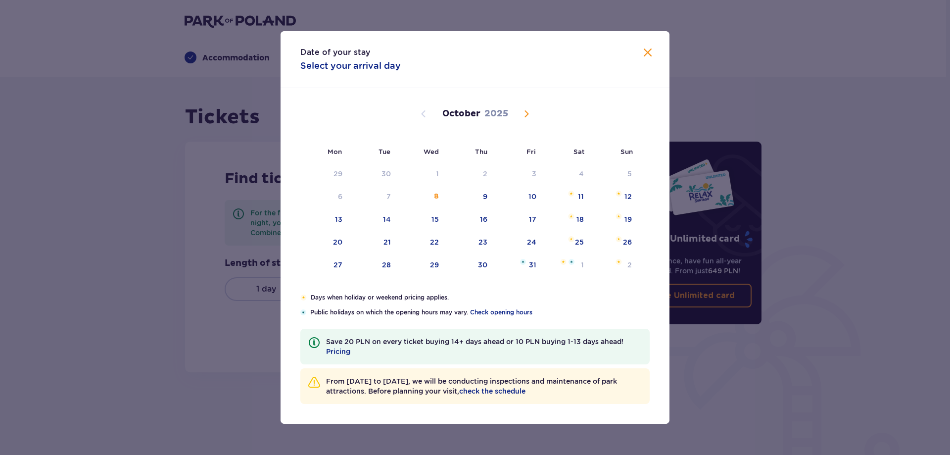
click at [530, 116] on span "Next month" at bounding box center [526, 114] width 12 height 12
click at [529, 114] on span "Next month" at bounding box center [526, 114] width 12 height 12
click at [526, 111] on span "Next month" at bounding box center [526, 114] width 12 height 12
click at [420, 114] on span "Previous month" at bounding box center [424, 114] width 12 height 12
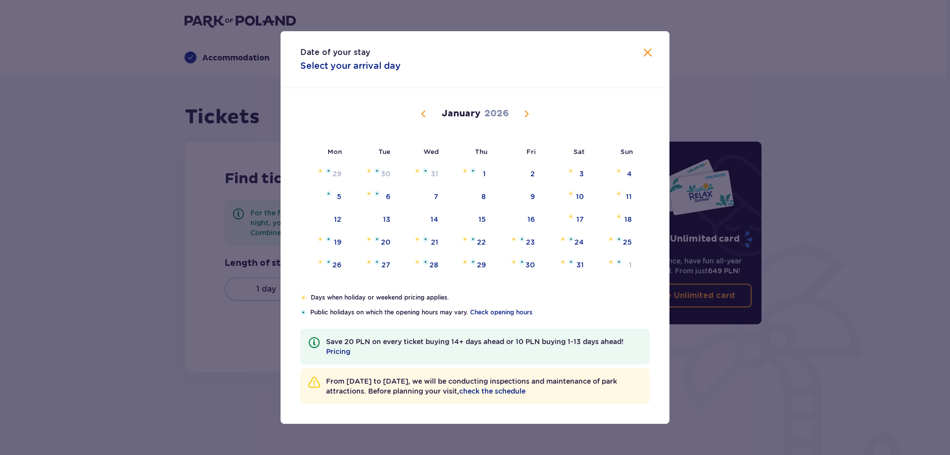
click at [421, 114] on span "Previous month" at bounding box center [424, 114] width 12 height 12
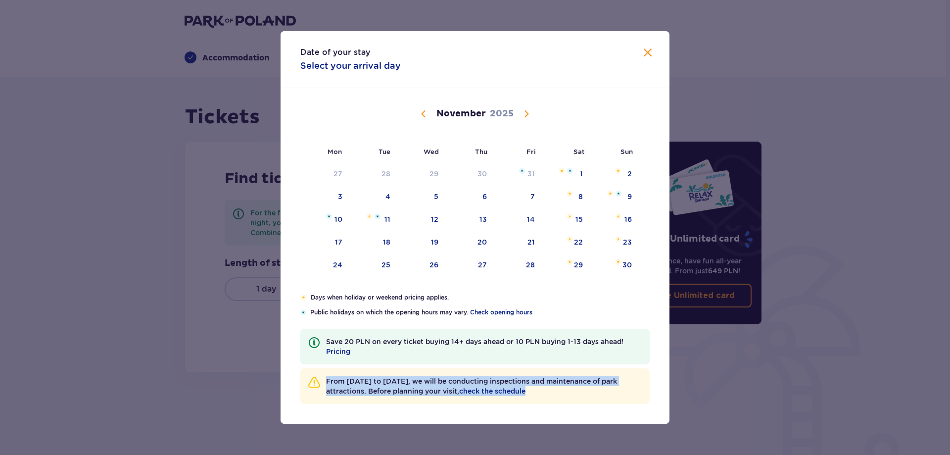
drag, startPoint x: 327, startPoint y: 380, endPoint x: 575, endPoint y: 392, distance: 249.1
click at [575, 392] on p "From [DATE] to [DATE], we will be conducting inspections and maintenance of par…" at bounding box center [484, 386] width 316 height 20
drag, startPoint x: 519, startPoint y: 378, endPoint x: 372, endPoint y: 391, distance: 148.0
click at [372, 391] on p "From [DATE] to [DATE], we will be conducting inspections and maintenance of par…" at bounding box center [484, 386] width 316 height 20
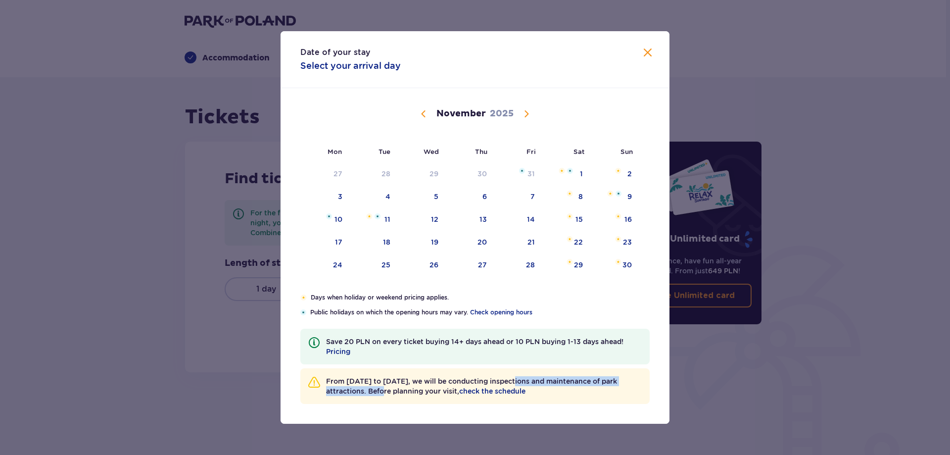
click at [423, 111] on span "Previous month" at bounding box center [424, 114] width 12 height 12
click at [534, 282] on div "[DATE] 1 2 3 4 5 6 7 8 9 10 11 12 13 14 15 16 17 18 19 20 21 22 23 24 25 26 27 …" at bounding box center [475, 277] width 389 height 378
click at [412, 264] on div "29" at bounding box center [422, 265] width 48 height 22
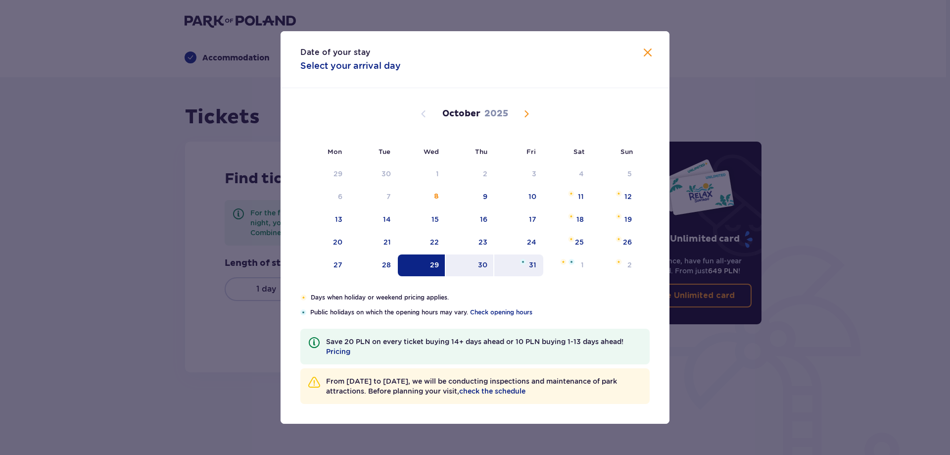
click at [525, 262] on img at bounding box center [523, 262] width 6 height 6
type input "[DATE] - [DATE]"
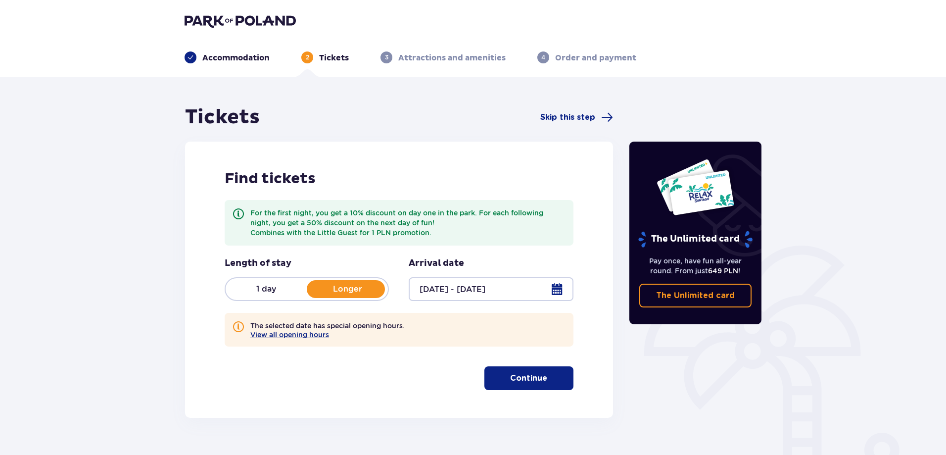
drag, startPoint x: 249, startPoint y: 324, endPoint x: 417, endPoint y: 323, distance: 167.2
click at [417, 323] on div "The selected date has special opening hours.  View all opening hours" at bounding box center [399, 330] width 349 height 34
click at [316, 334] on button "View all opening hours" at bounding box center [289, 334] width 79 height 8
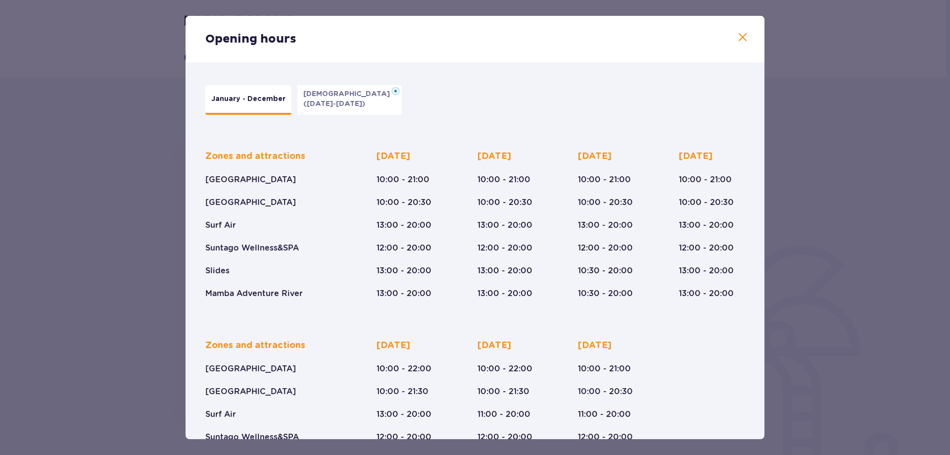
click at [325, 93] on p "[DEMOGRAPHIC_DATA]" at bounding box center [349, 94] width 93 height 10
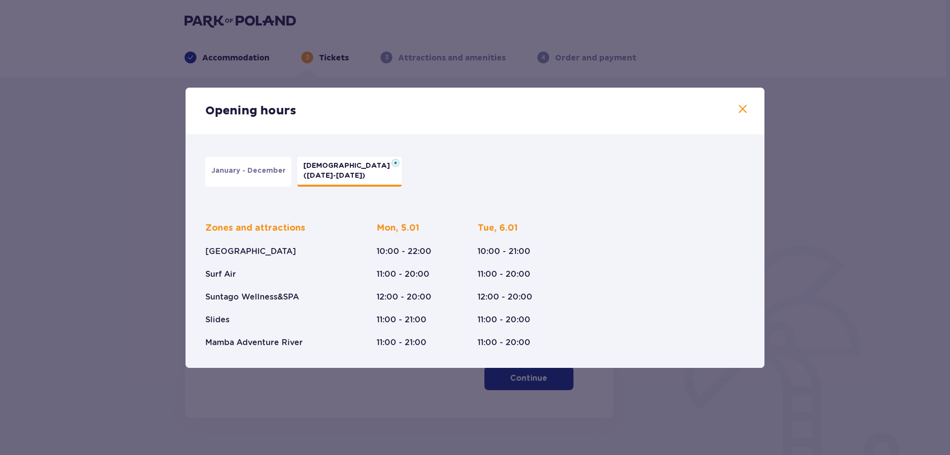
click at [241, 171] on p "January - December" at bounding box center [248, 171] width 74 height 10
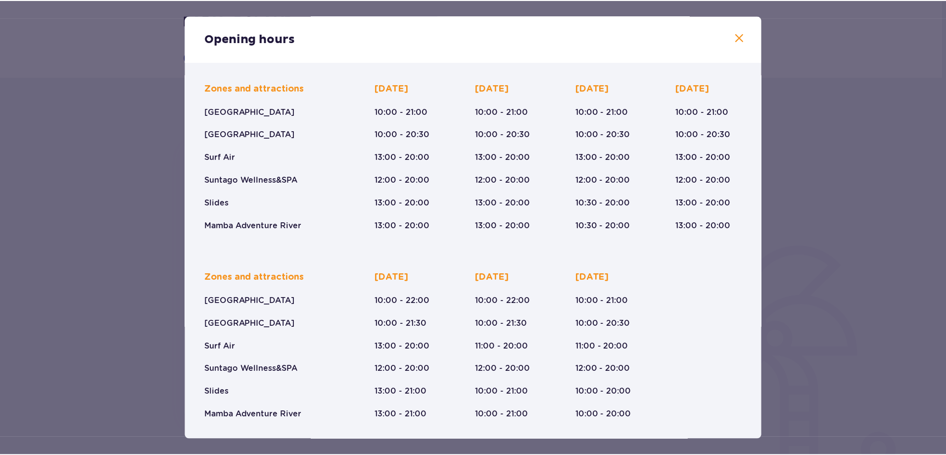
scroll to position [69, 0]
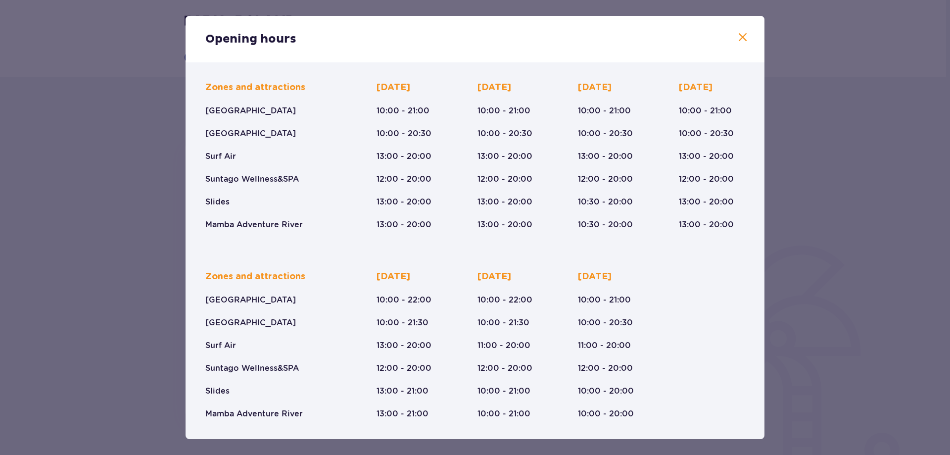
click at [746, 36] on div "Opening hours" at bounding box center [475, 39] width 579 height 47
click at [743, 38] on span at bounding box center [743, 38] width 12 height 12
